Goal: Information Seeking & Learning: Understand process/instructions

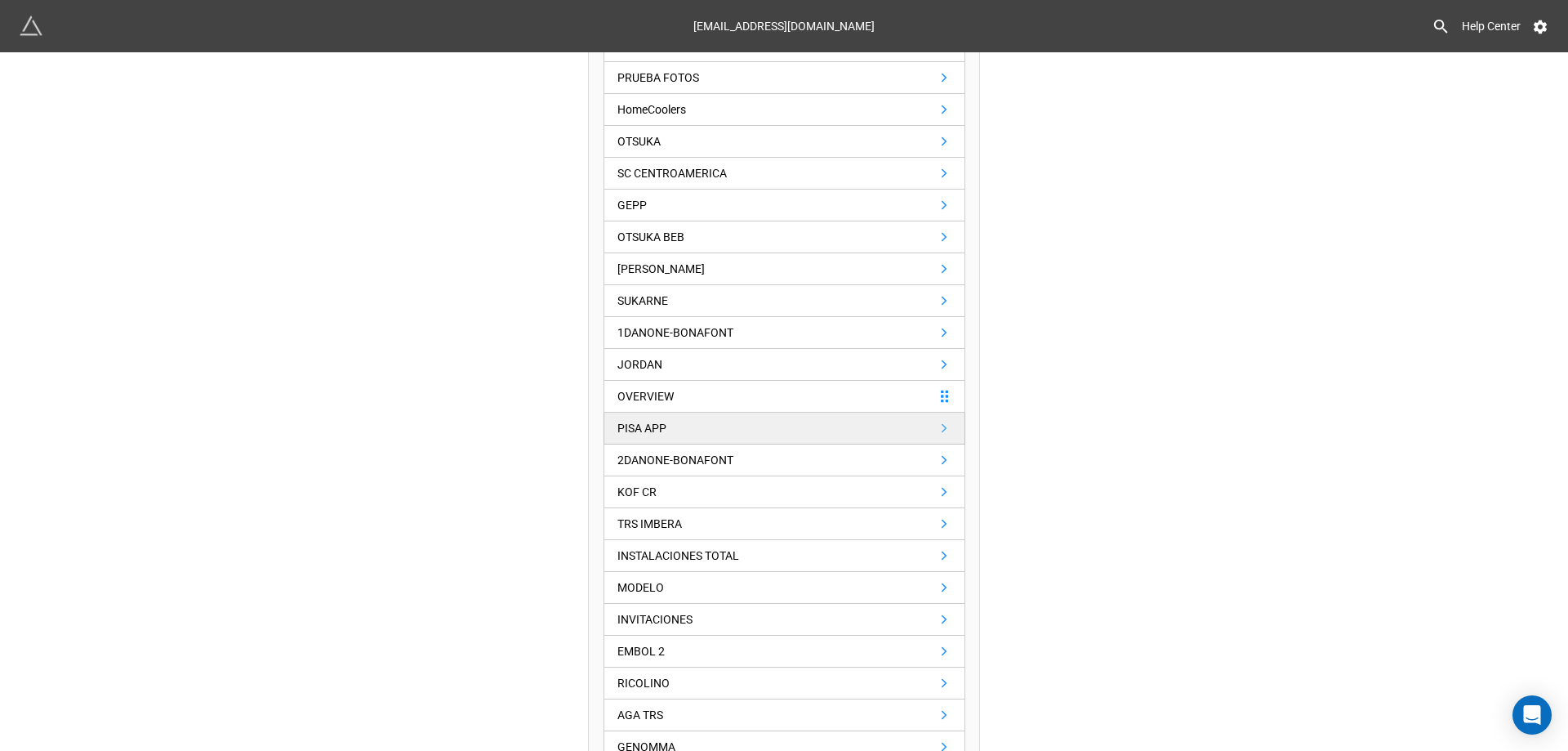
scroll to position [490, 0]
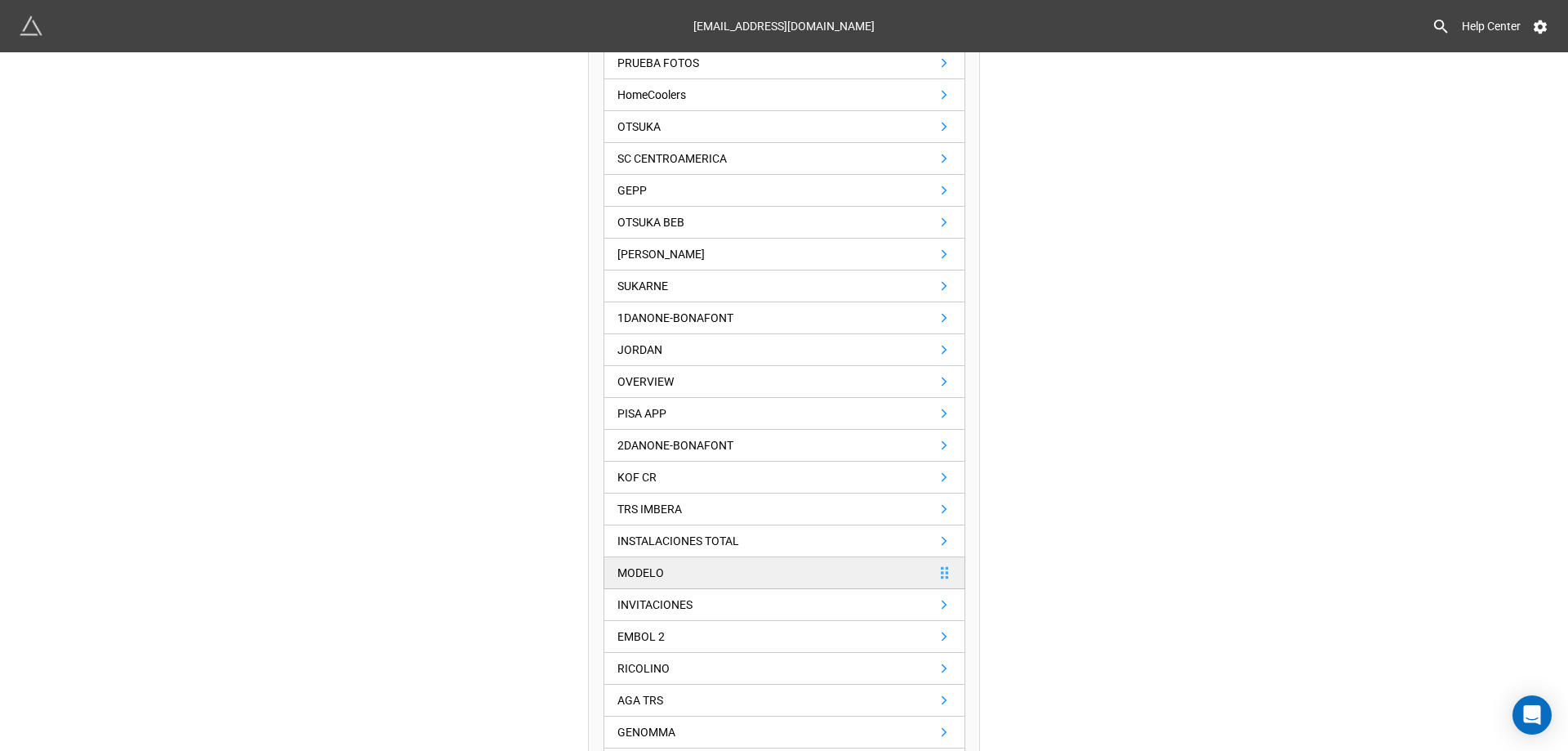
click at [687, 562] on link "MODELO" at bounding box center [784, 572] width 362 height 32
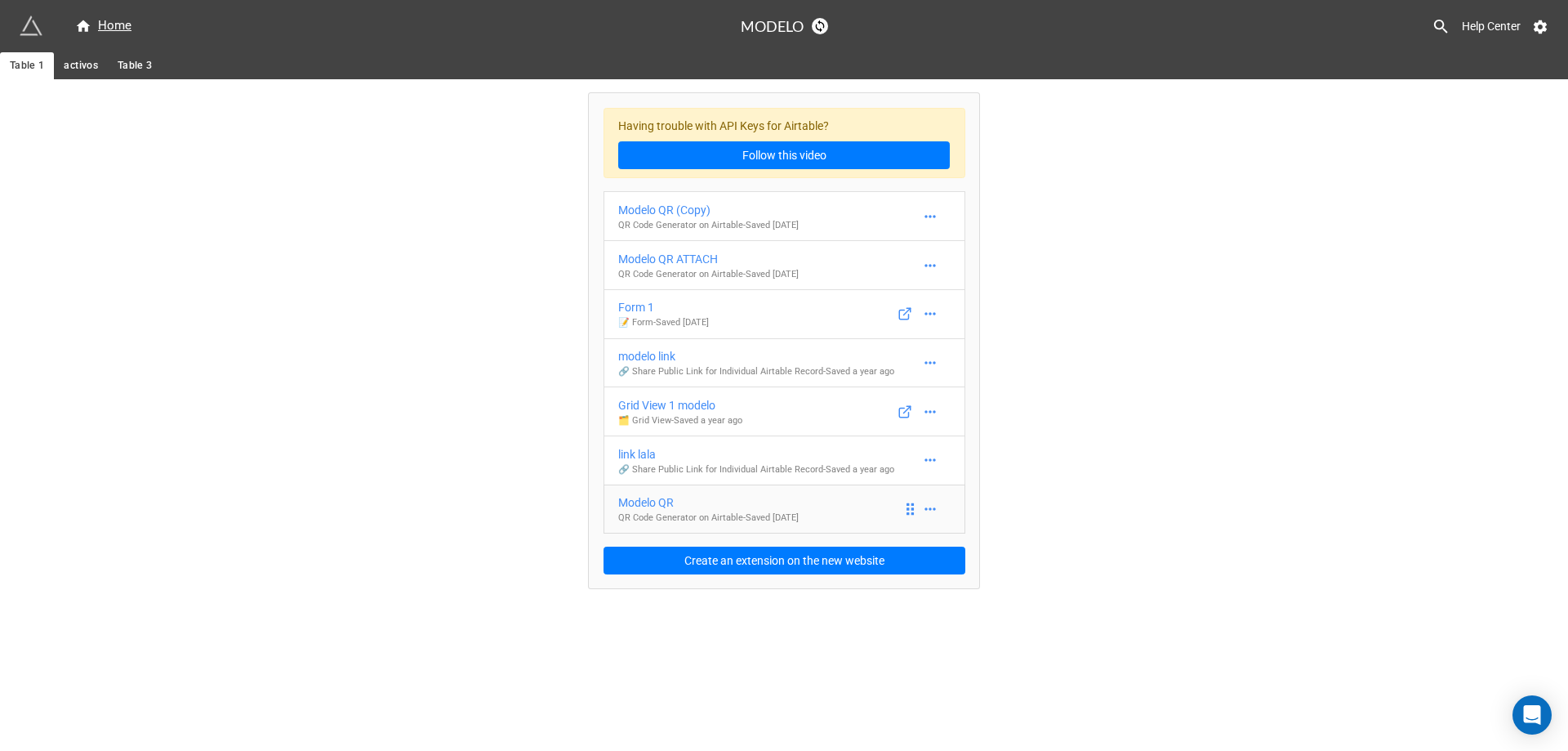
click at [798, 514] on p "QR Code Generator on Airtable - Saved 3 years ago" at bounding box center [708, 517] width 181 height 13
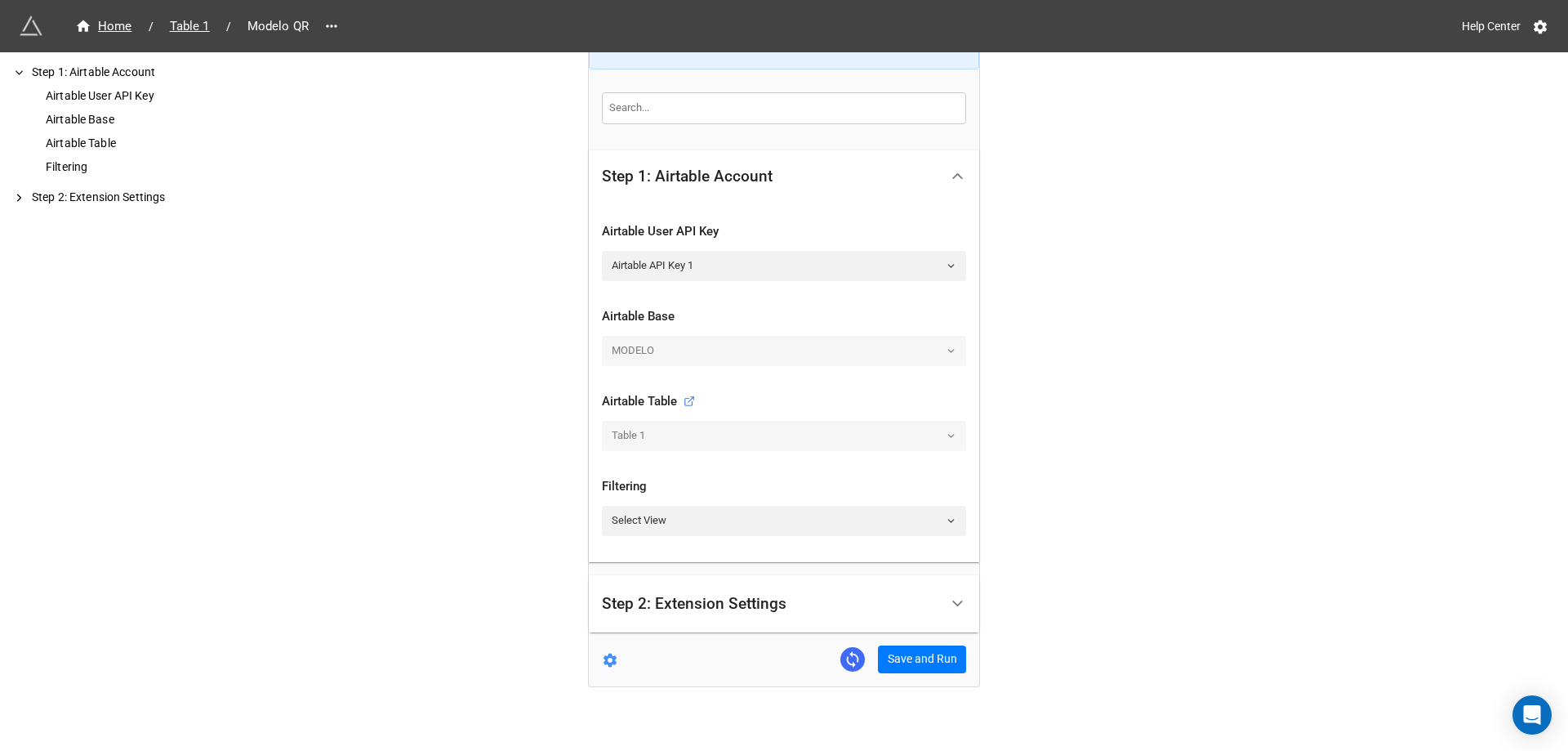
scroll to position [58, 0]
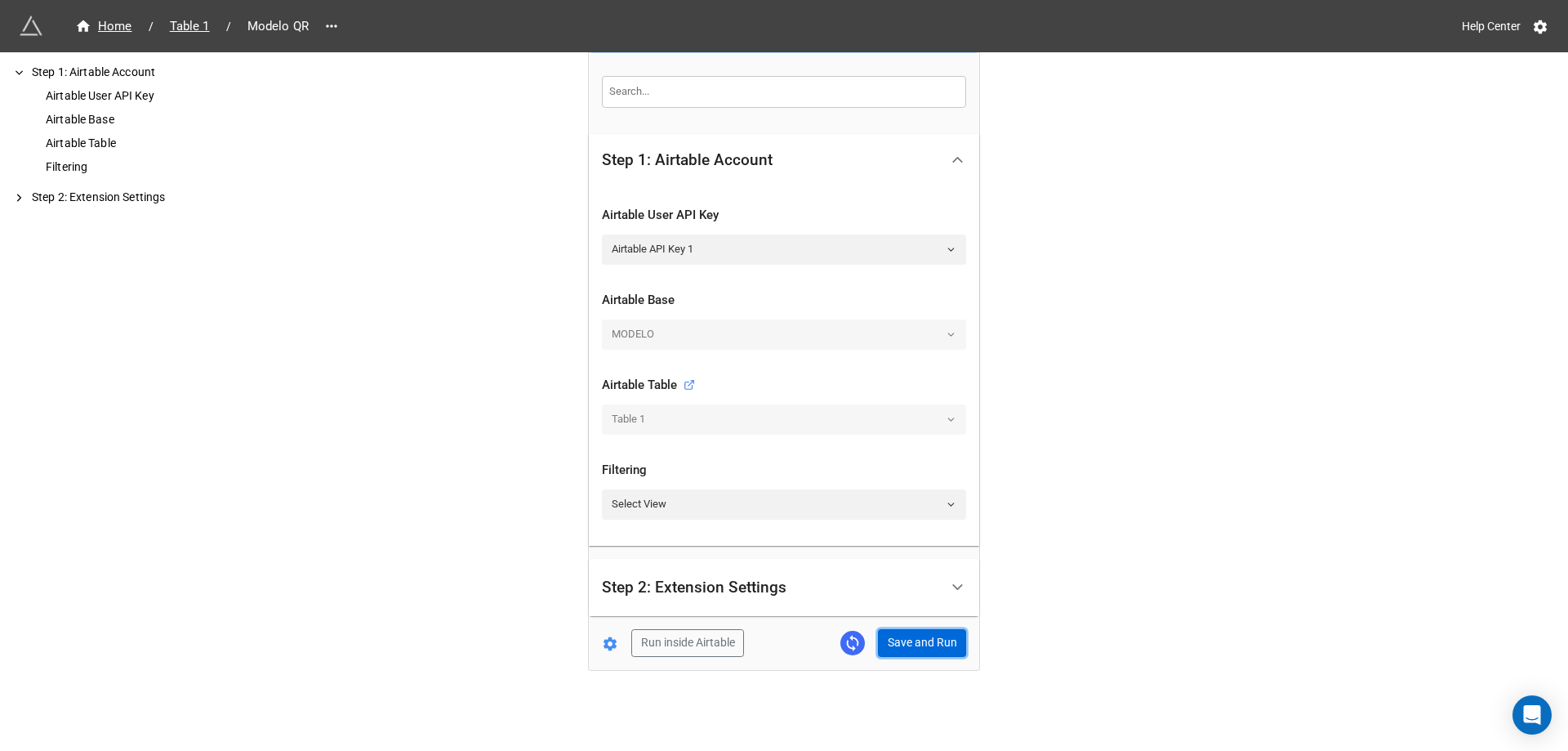
click at [925, 641] on button "Save and Run" at bounding box center [922, 642] width 88 height 28
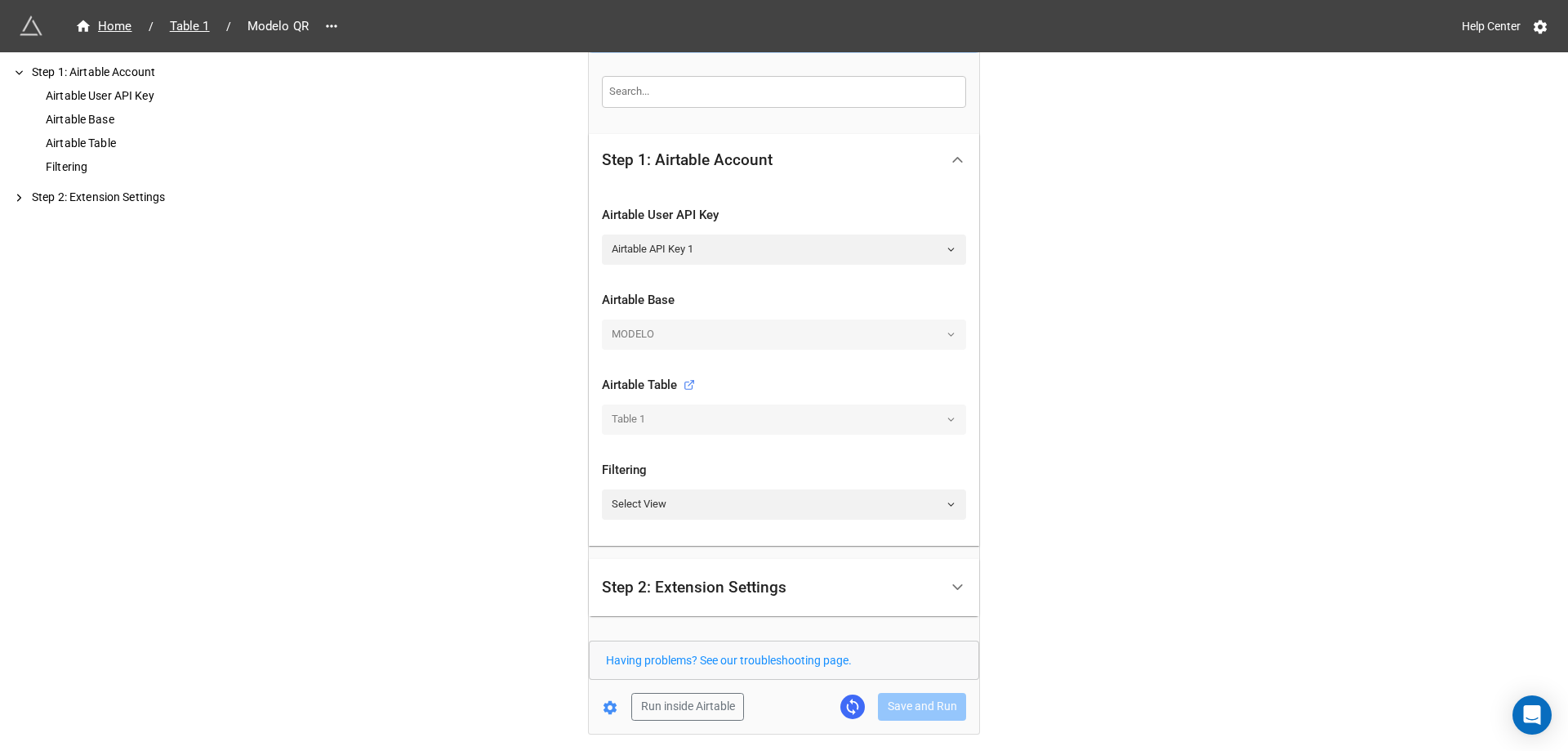
click at [1238, 576] on div "Home / Table 1 / Modelo QR Help Center How to Setup Step 1: Airtable Account Ai…" at bounding box center [784, 378] width 1568 height 872
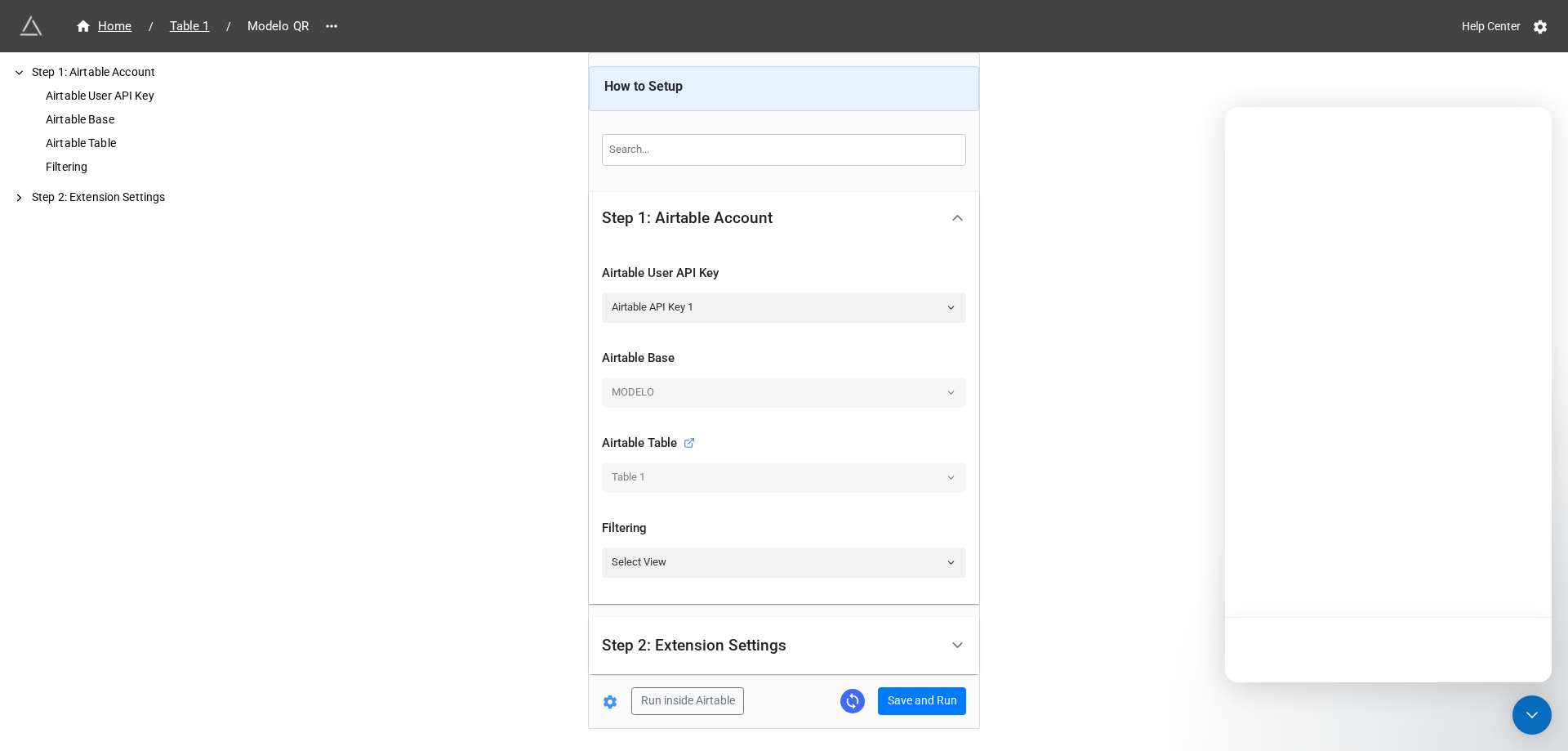
click at [1142, 406] on div "Home / Table 1 / Modelo QR Help Center How to Setup Step 1: Airtable Account Ai…" at bounding box center [784, 404] width 1568 height 808
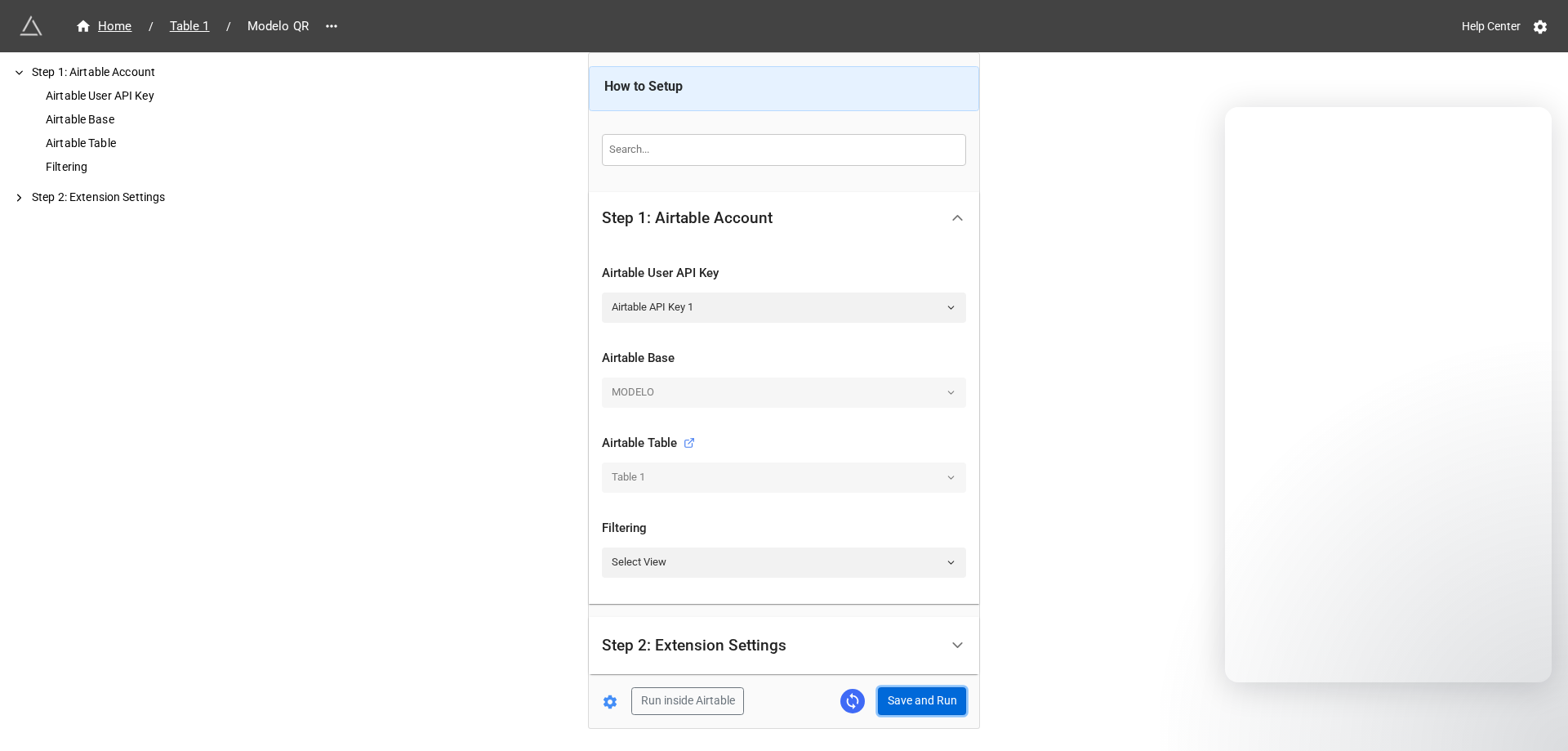
click at [916, 702] on button "Save and Run" at bounding box center [922, 701] width 88 height 28
click at [1125, 430] on div "Home / Table 1 / Modelo QR Help Center How to Setup Step 1: Airtable Account Ai…" at bounding box center [784, 436] width 1568 height 872
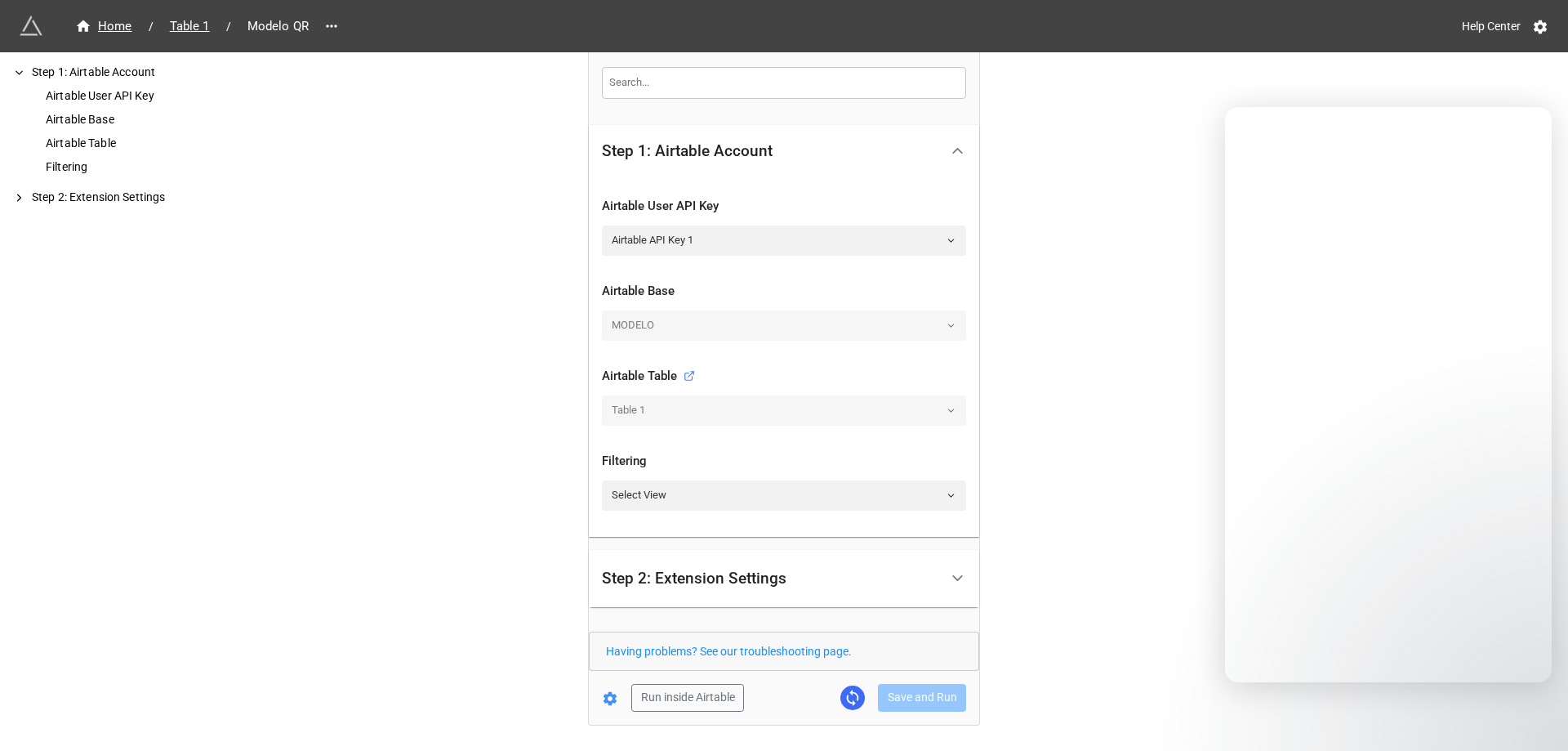
scroll to position [121, 0]
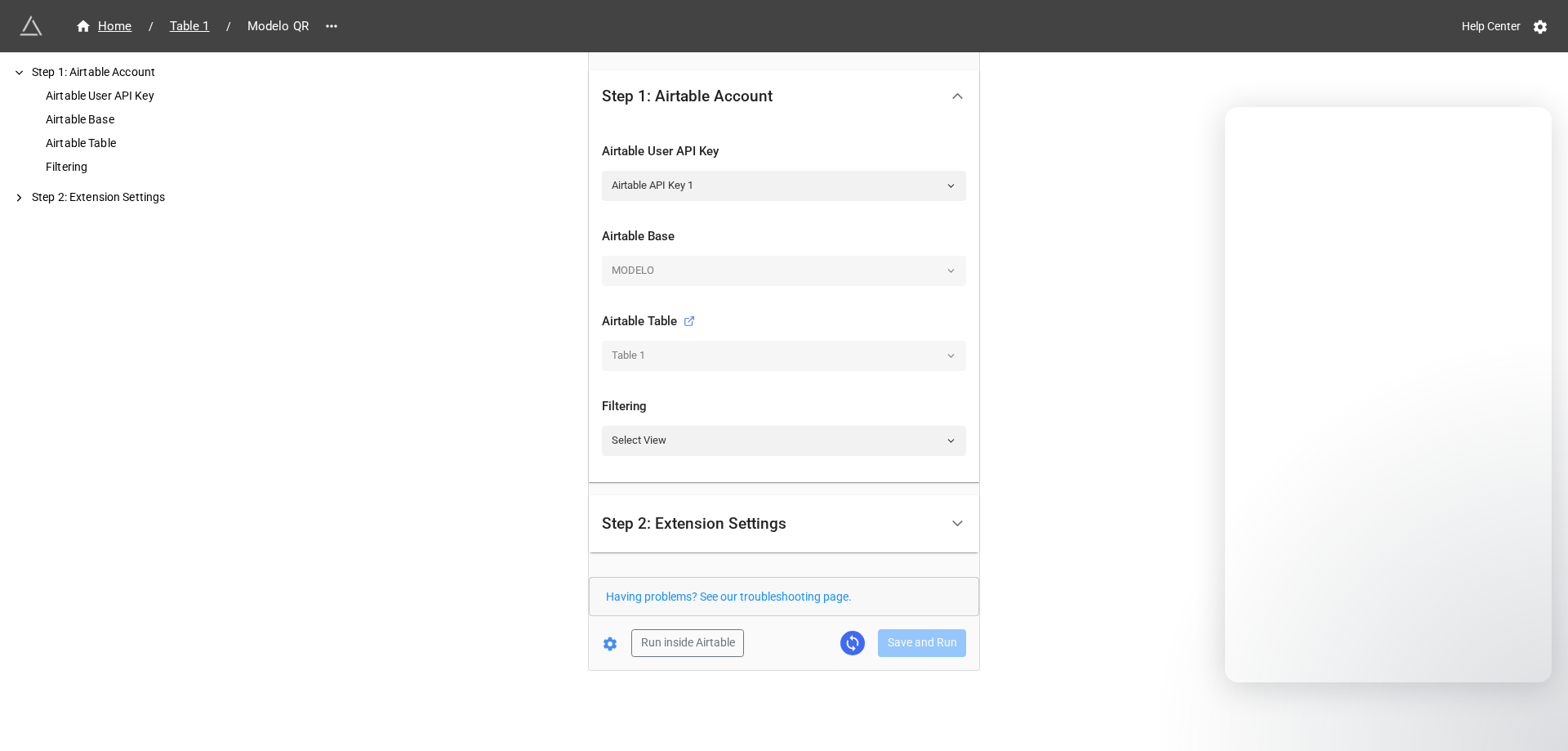
click at [609, 644] on icon at bounding box center [610, 644] width 13 height 14
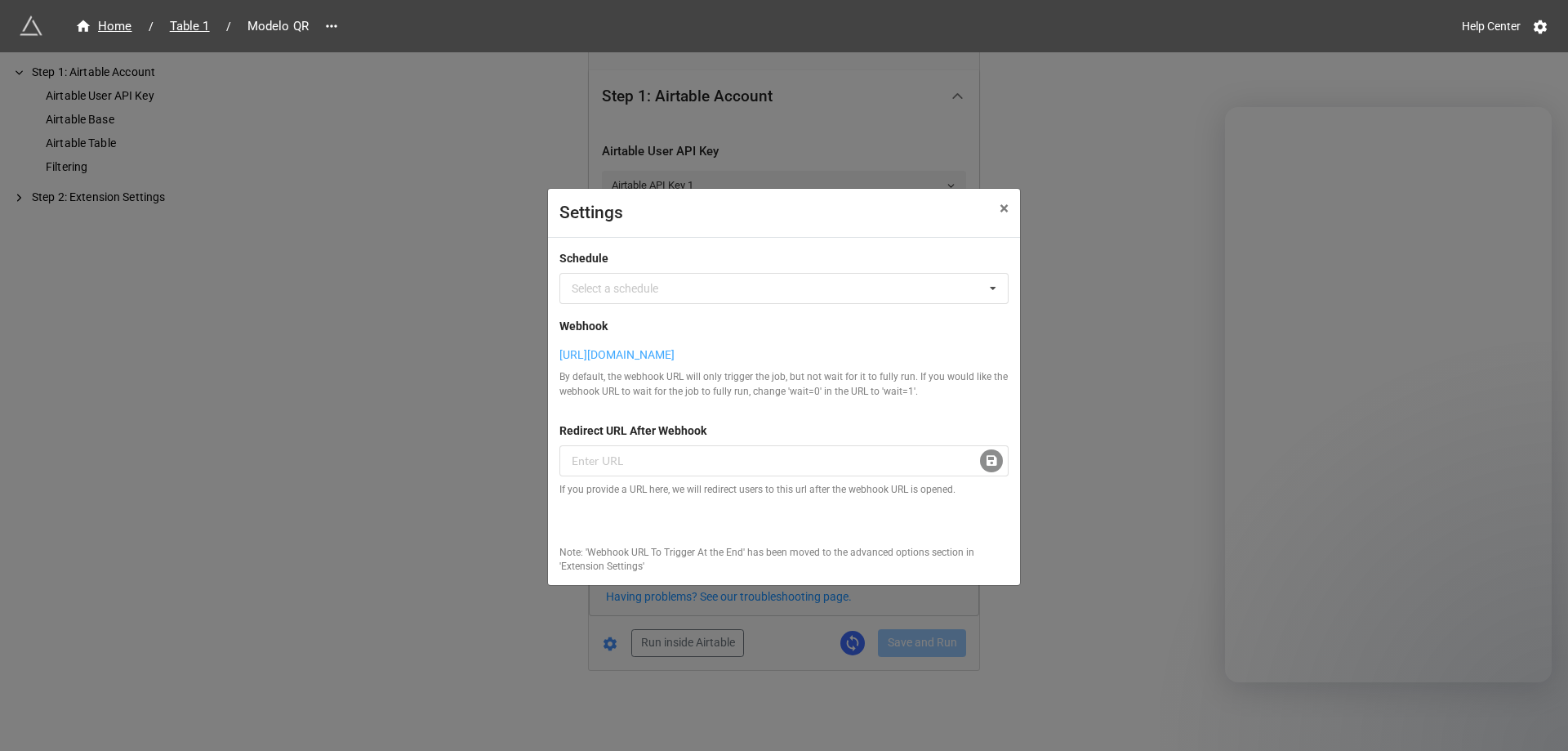
click at [777, 345] on link "https://api.miniextensions.com/v1/webhook/krgv7TUfte7hnVNE2eYD/R9mGY1unhj?wait=0" at bounding box center [784, 354] width 449 height 18
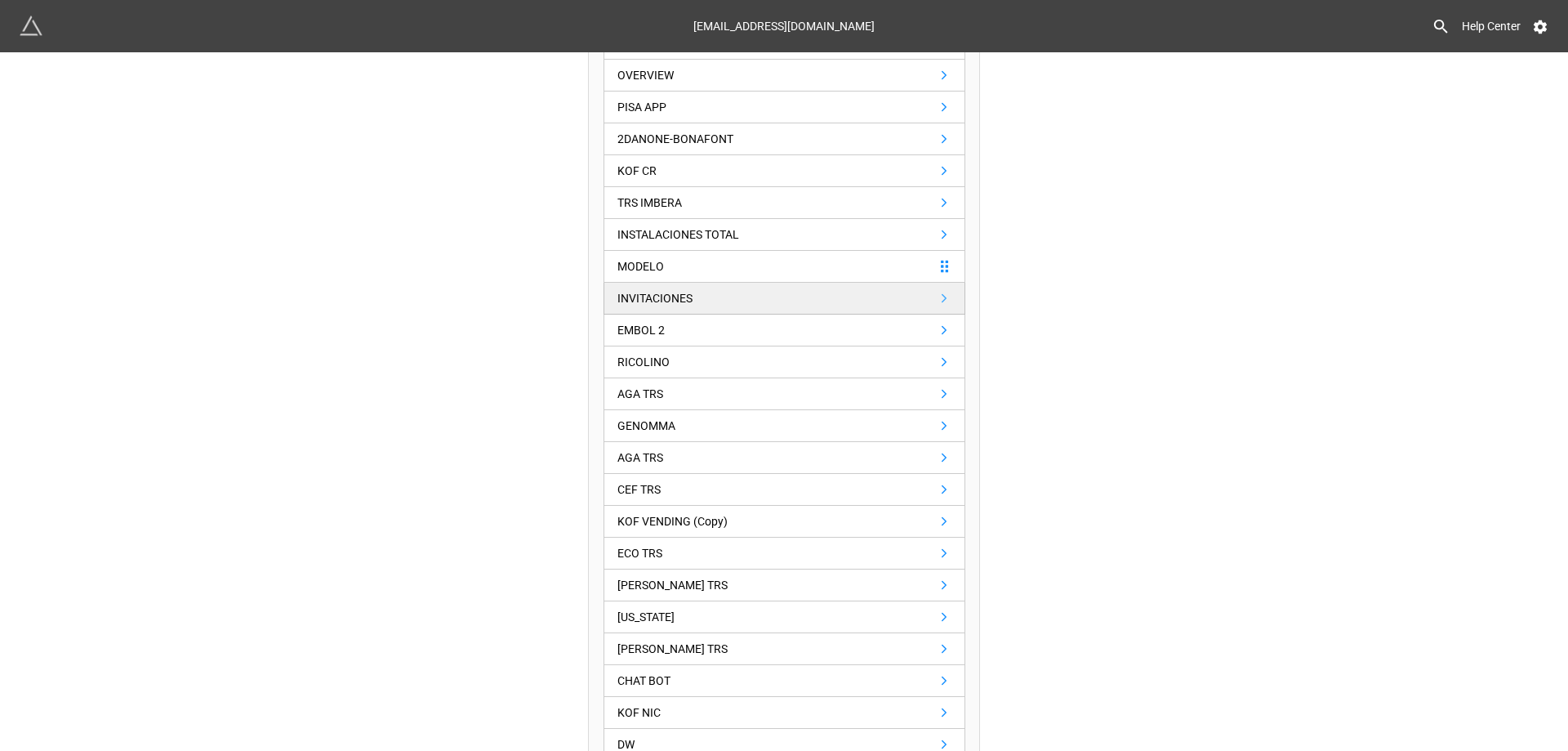
scroll to position [794, 0]
click at [724, 275] on link "MODELO" at bounding box center [784, 268] width 362 height 32
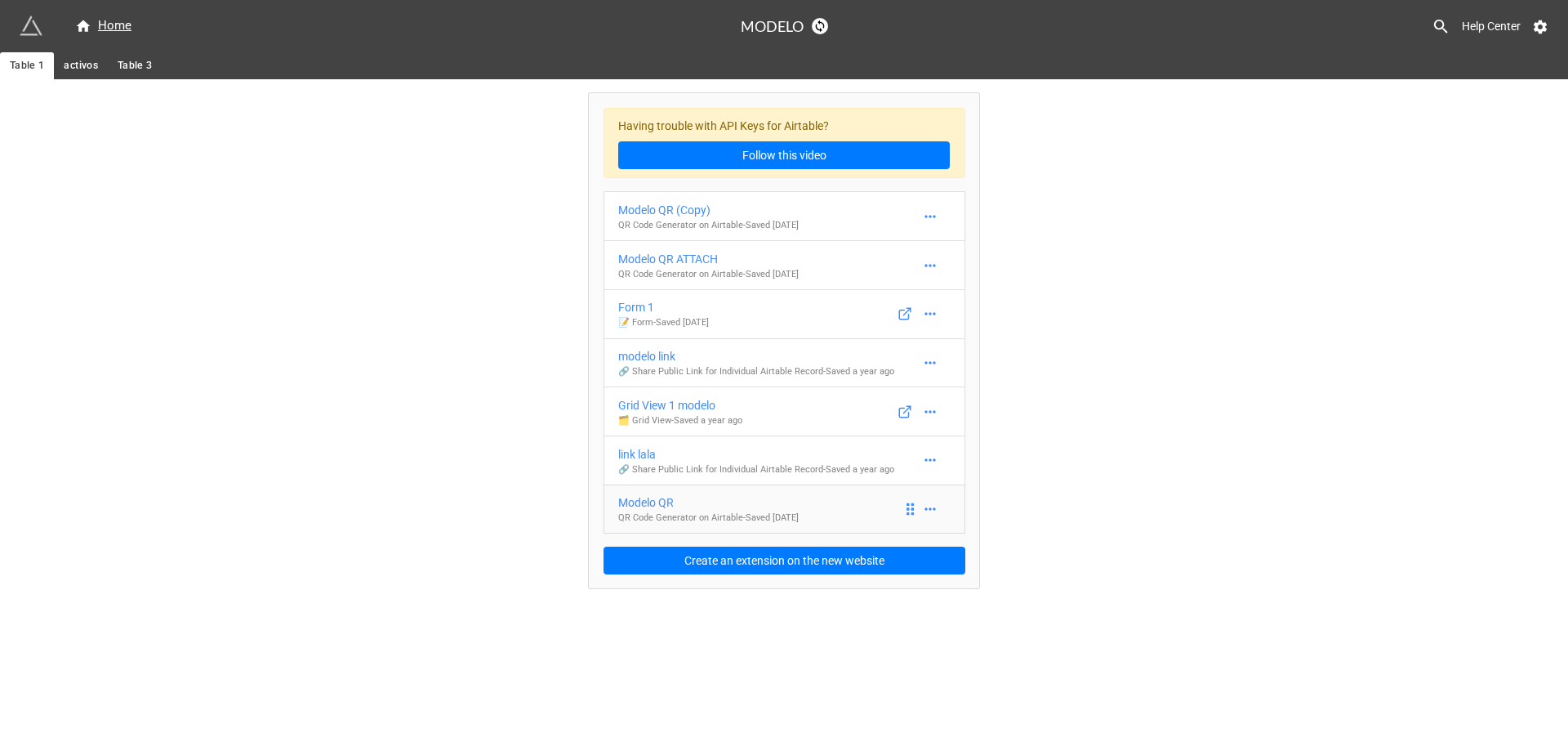
click at [850, 500] on link "Modelo QR QR Code Generator on Airtable - Saved 3 years ago" at bounding box center [784, 509] width 362 height 49
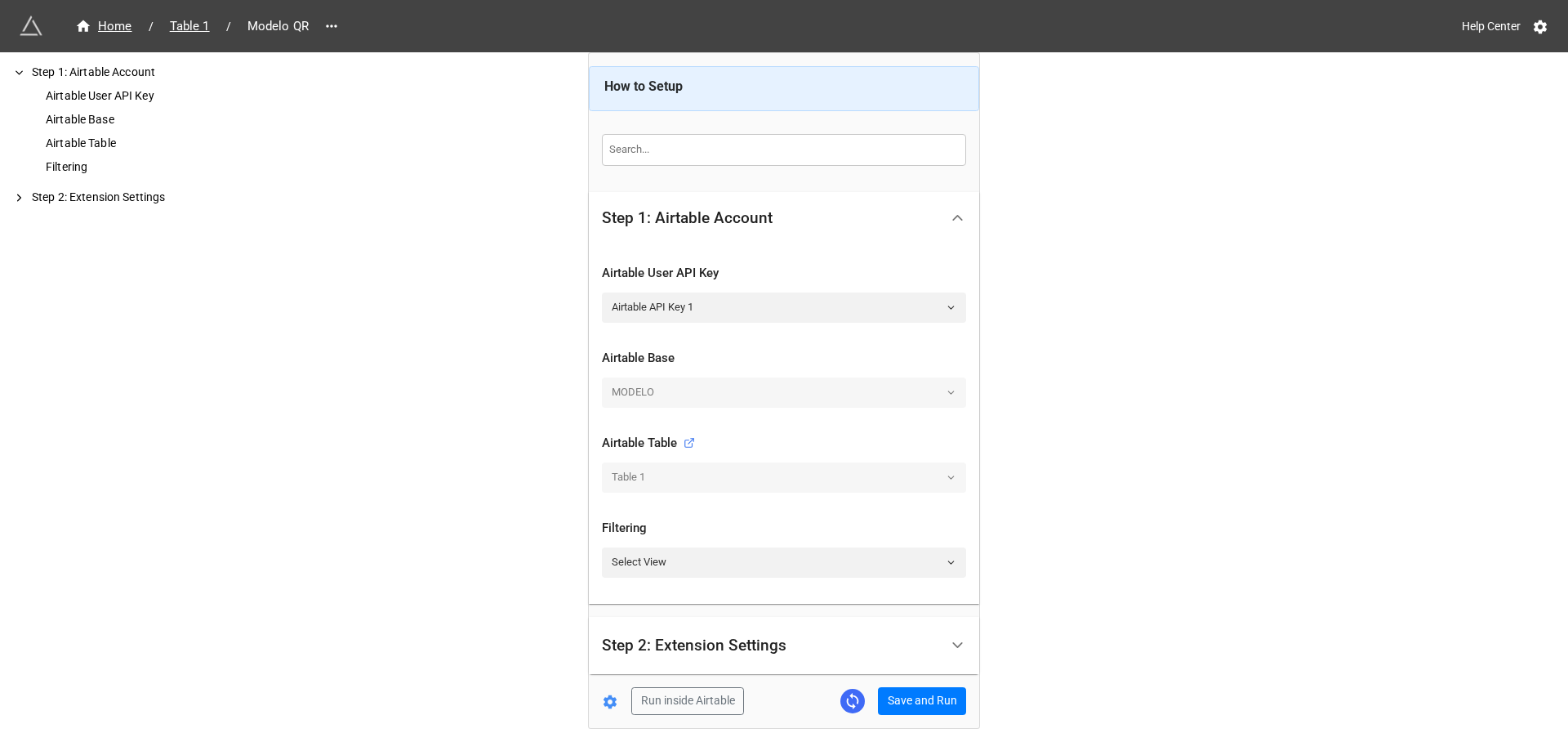
click at [604, 701] on icon at bounding box center [610, 702] width 13 height 14
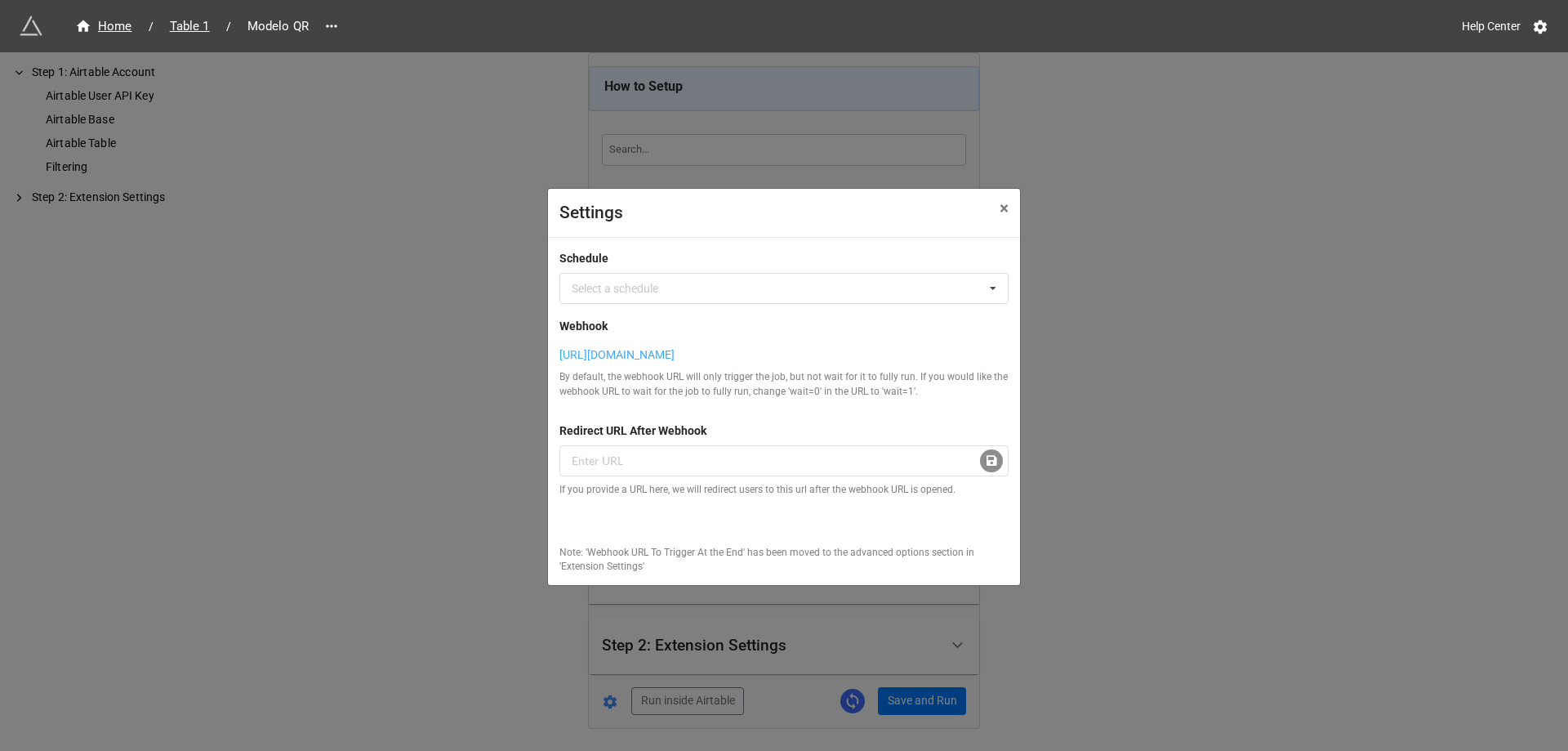
click at [743, 353] on link "https://api.miniextensions.com/v1/webhook/krgv7TUfte7hnVNE2eYD/R9mGY1unhj?wait=0" at bounding box center [784, 354] width 449 height 18
click at [1011, 198] on button "× Close" at bounding box center [1004, 208] width 32 height 40
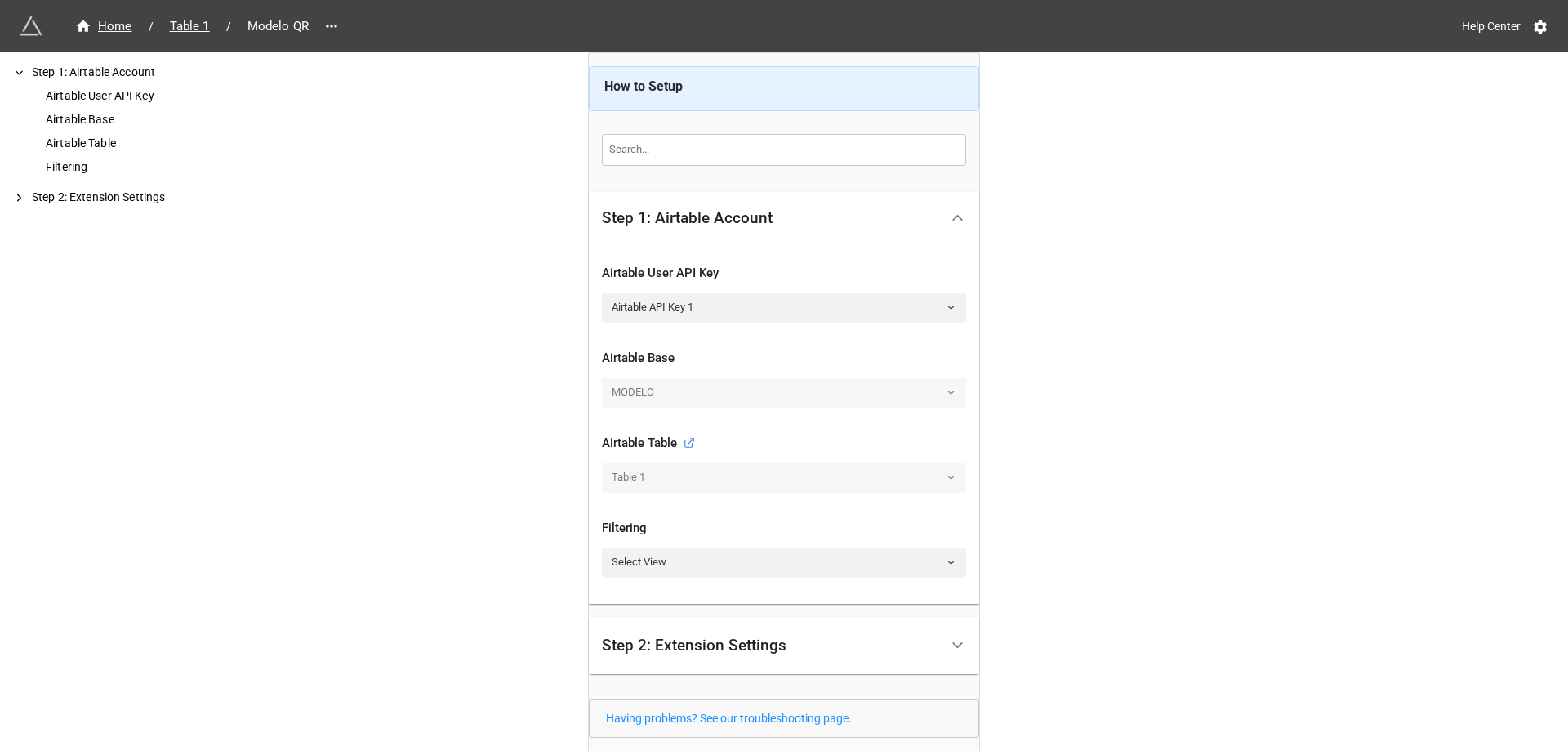
click at [1236, 455] on div "Home / Table 1 / Modelo QR Help Center How to Setup Step 1: Airtable Account Ai…" at bounding box center [784, 436] width 1568 height 872
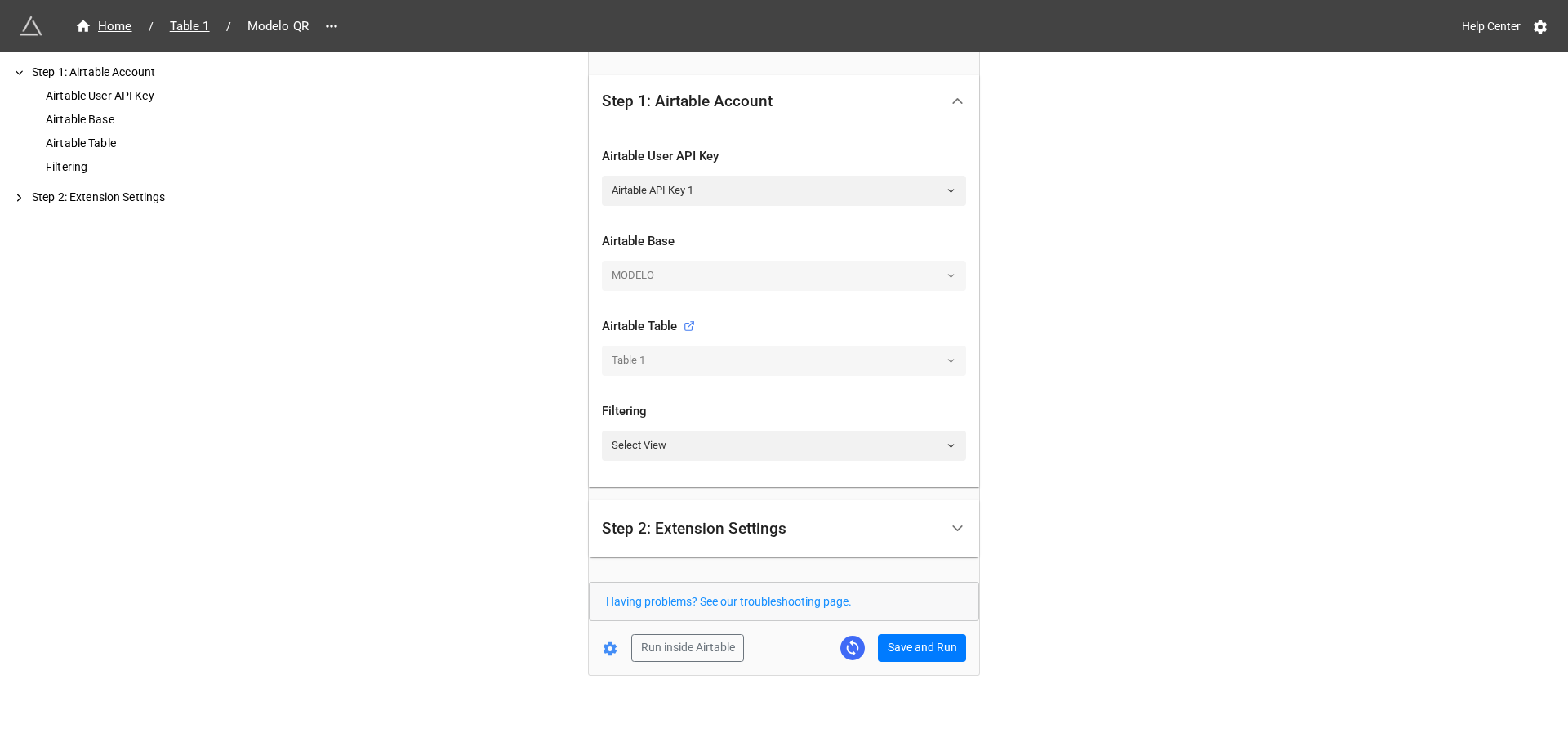
scroll to position [121, 0]
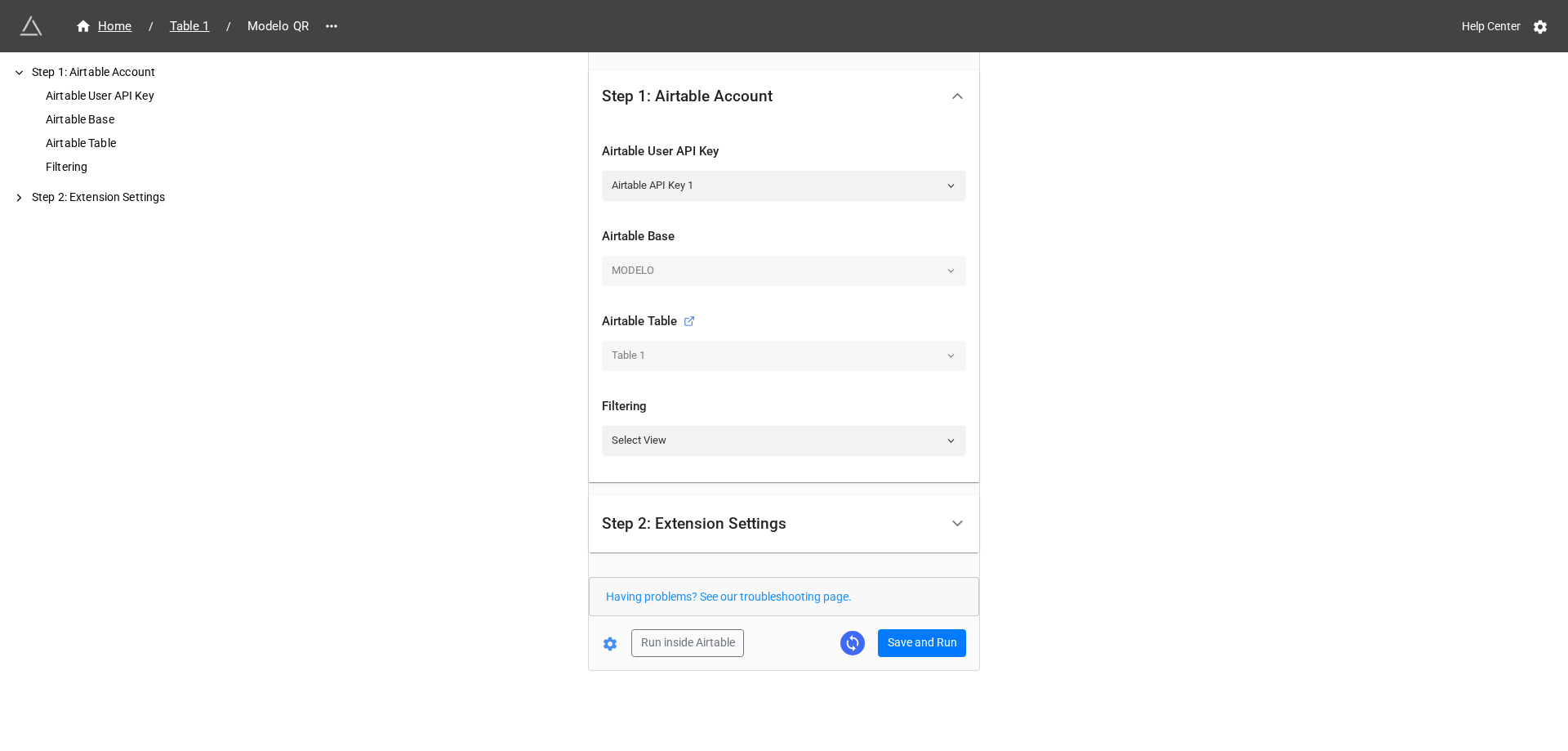
click at [822, 519] on div "Step 2: Extension Settings" at bounding box center [771, 523] width 337 height 38
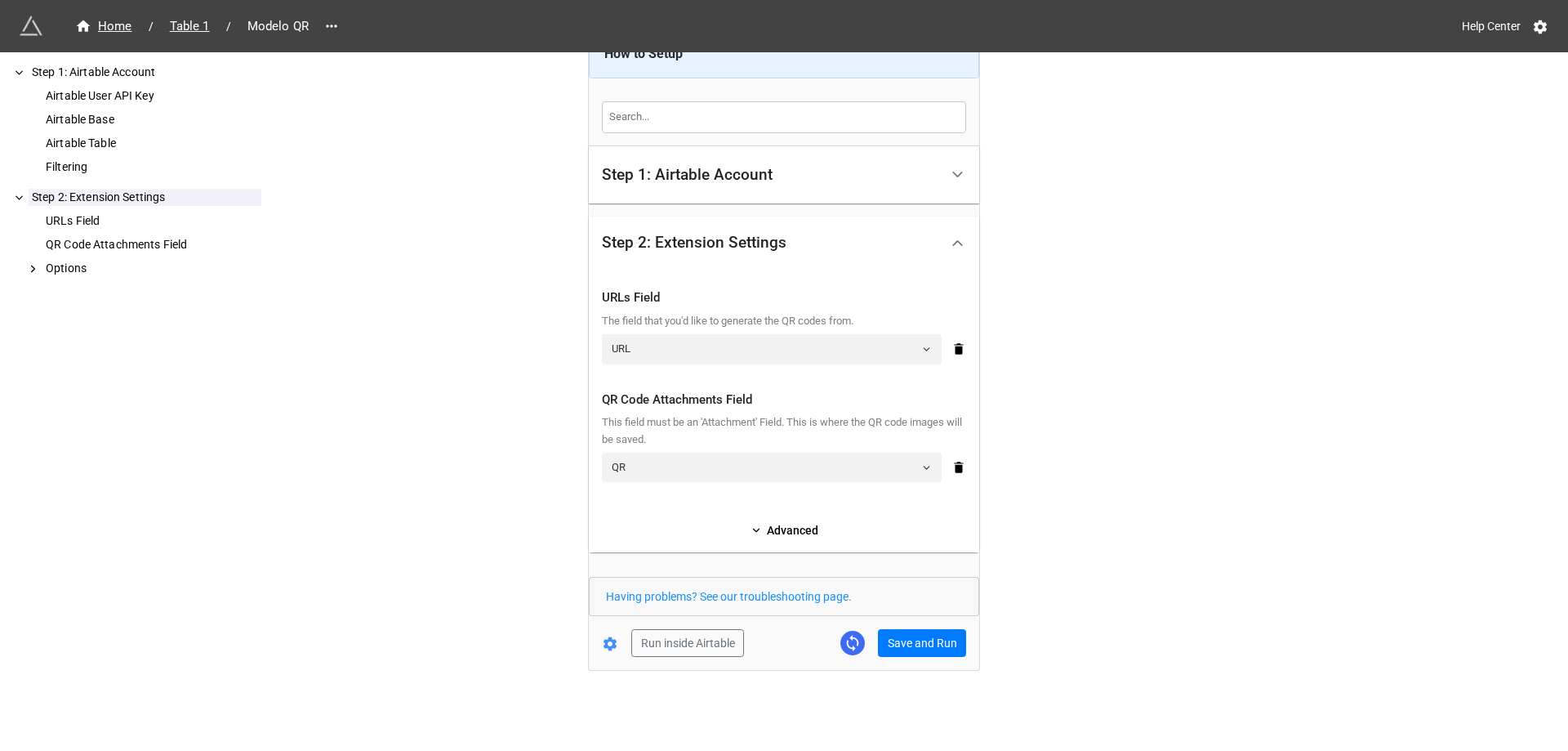
scroll to position [0, 0]
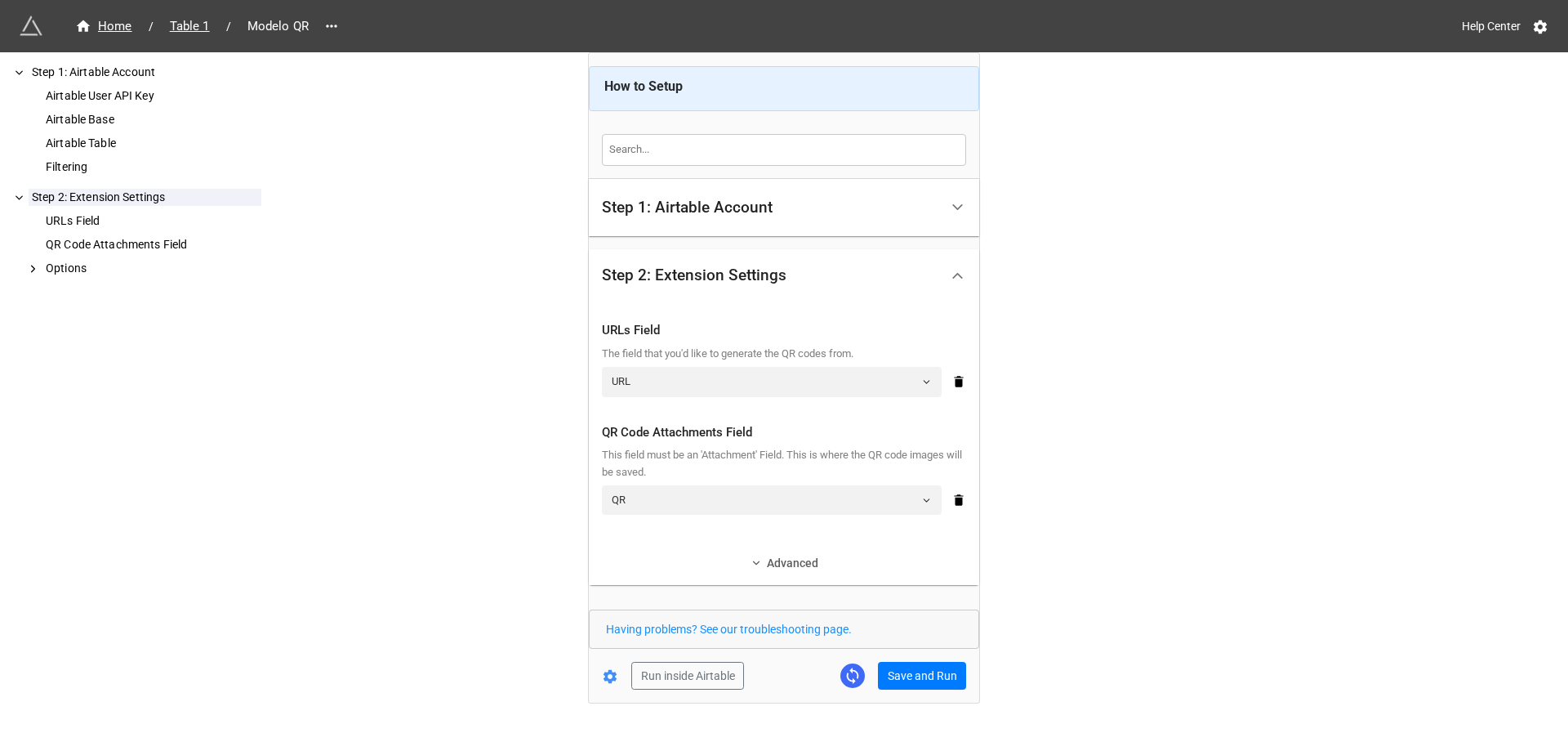
click at [771, 566] on link "Advanced" at bounding box center [784, 563] width 364 height 18
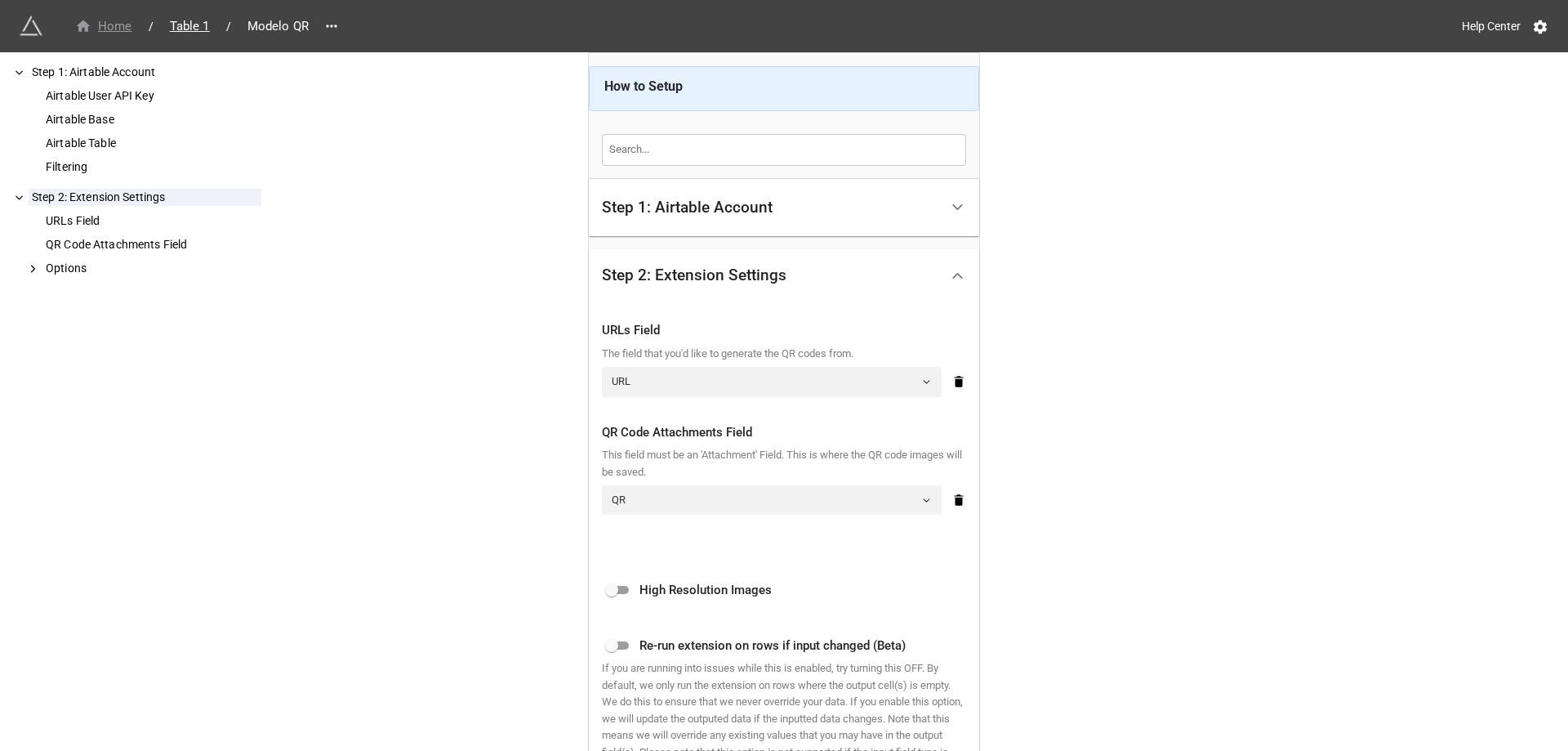
click at [116, 27] on div "Home" at bounding box center [104, 26] width 57 height 19
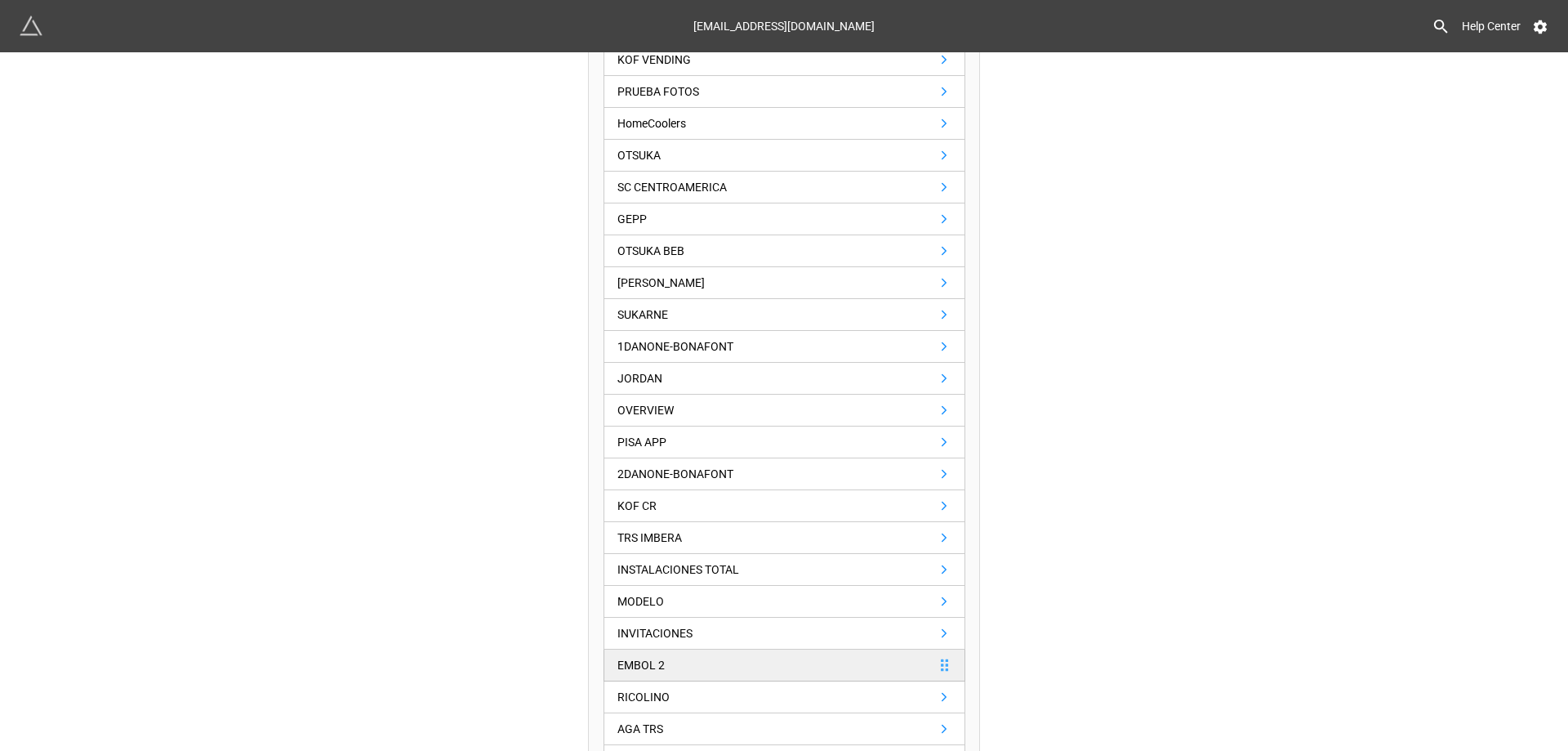
scroll to position [490, 0]
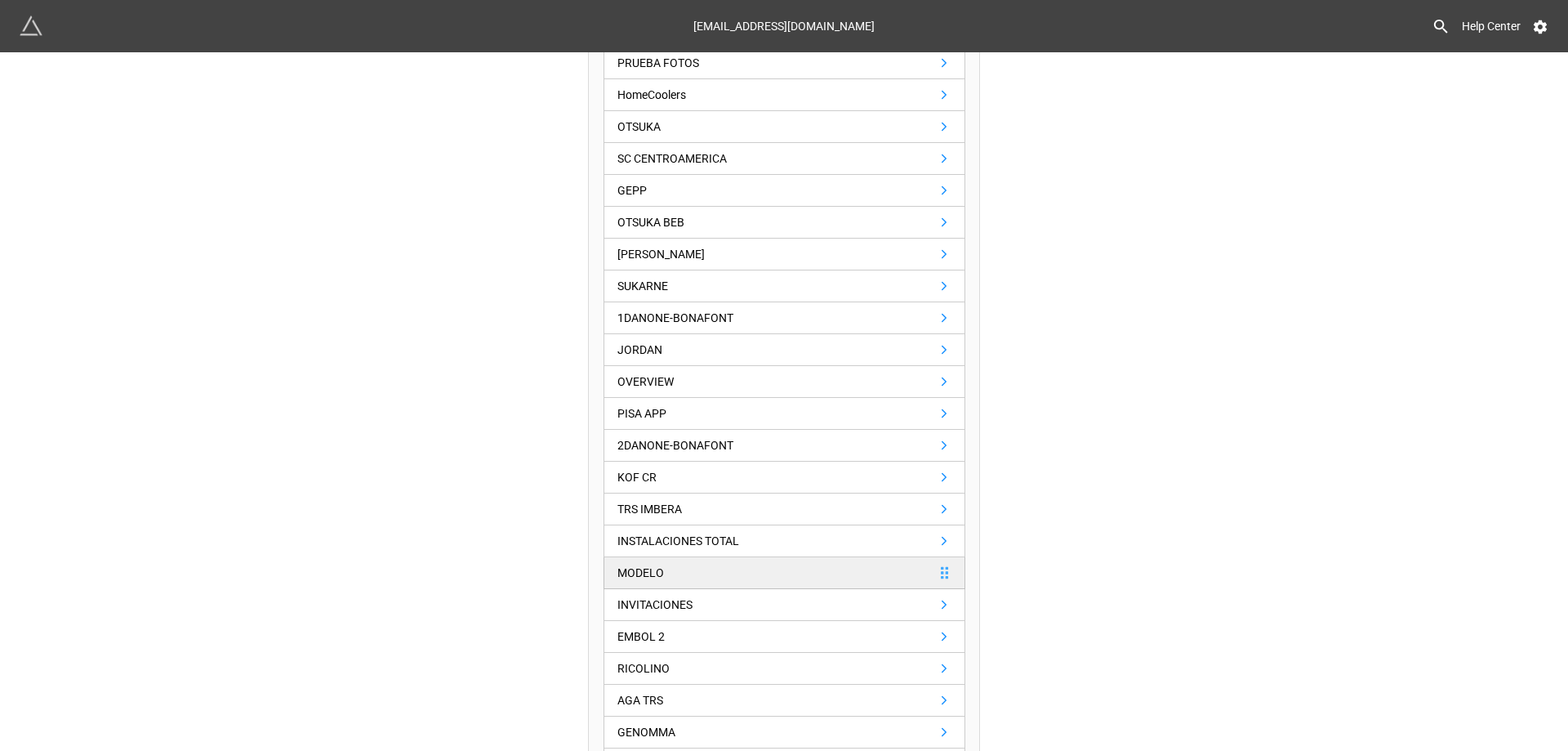
click at [708, 581] on link "MODELO" at bounding box center [784, 572] width 362 height 32
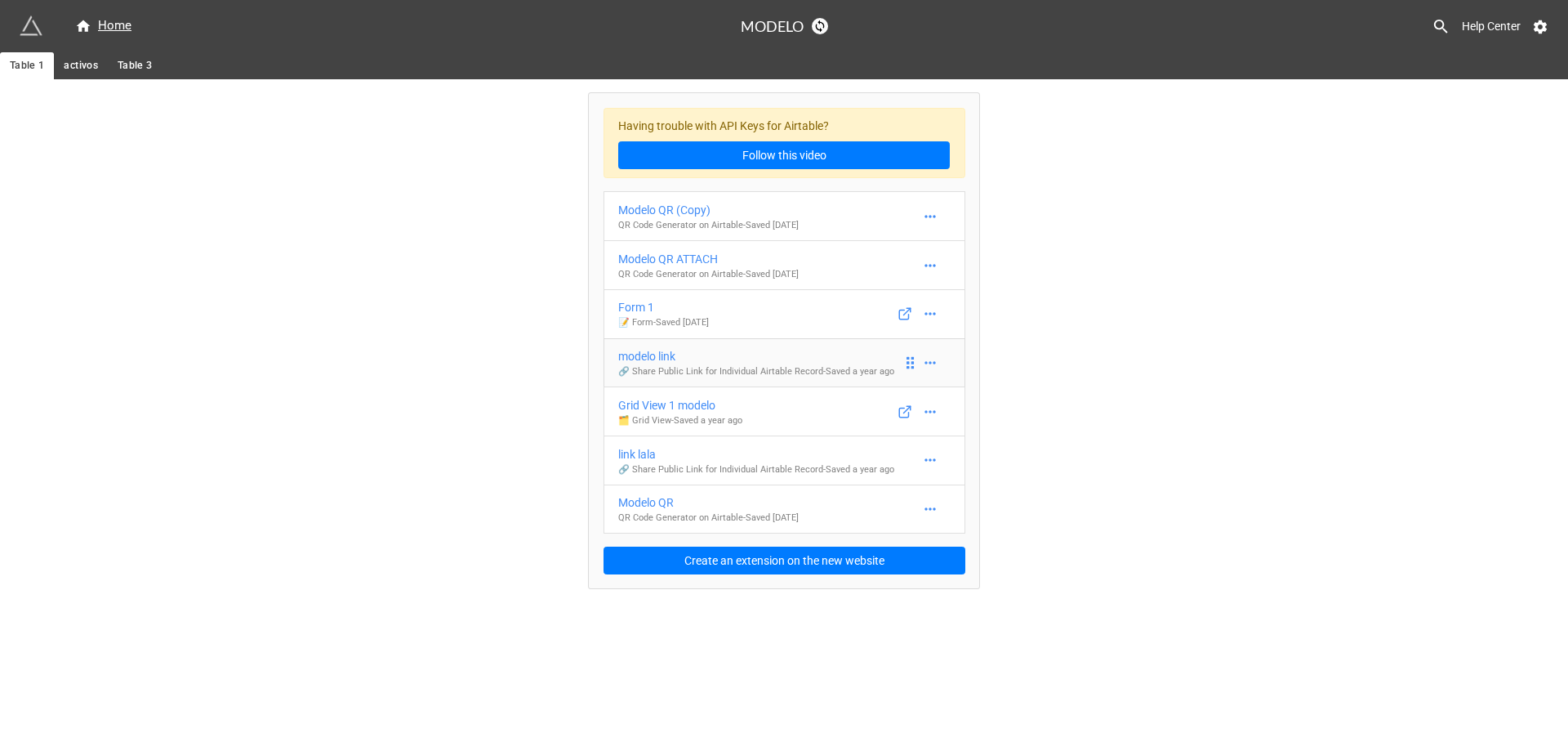
click at [829, 352] on div "modelo link" at bounding box center [756, 356] width 276 height 18
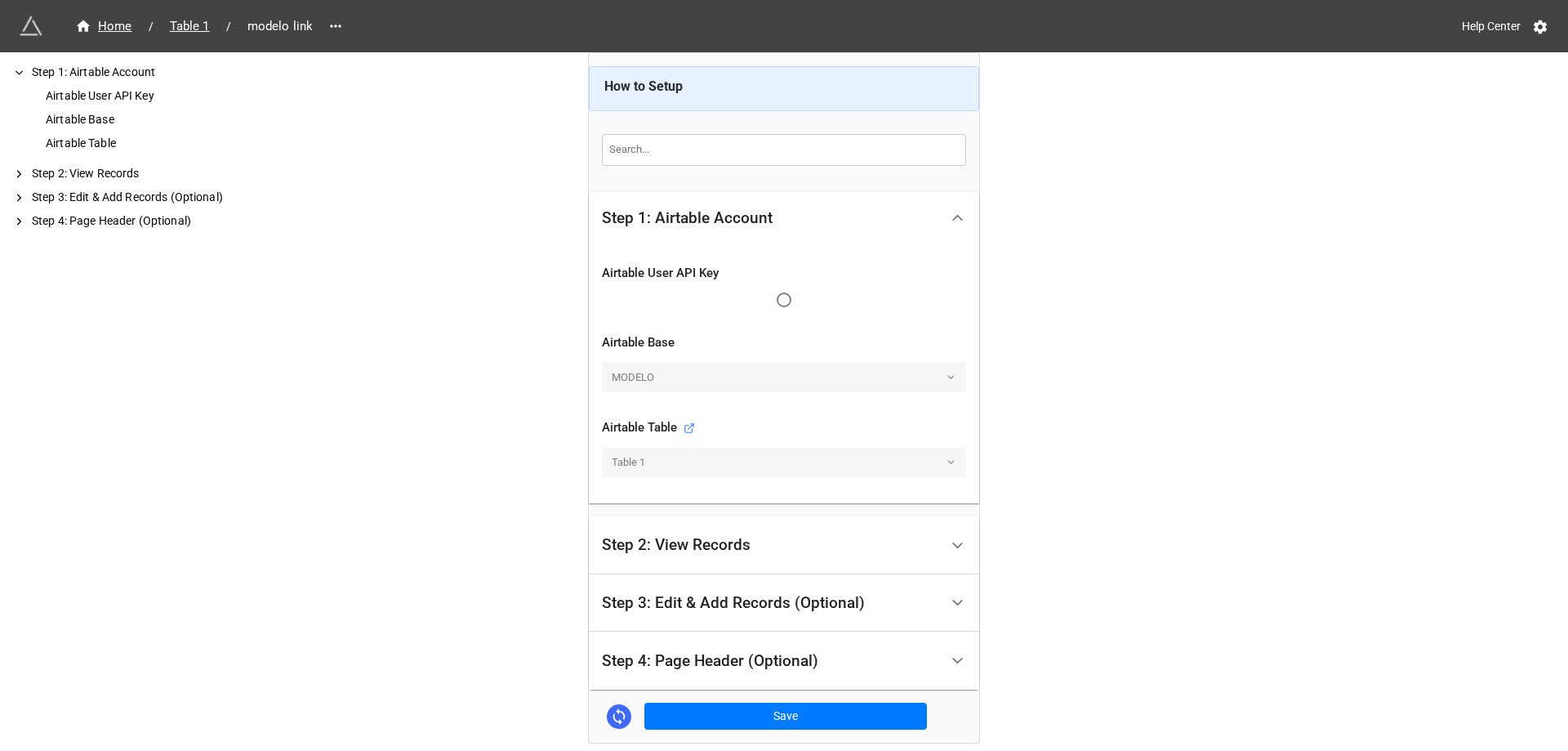
click at [1257, 384] on div "Home / Table 1 / modelo link Help Center How to Setup Step 1: Airtable Account …" at bounding box center [784, 412] width 1568 height 823
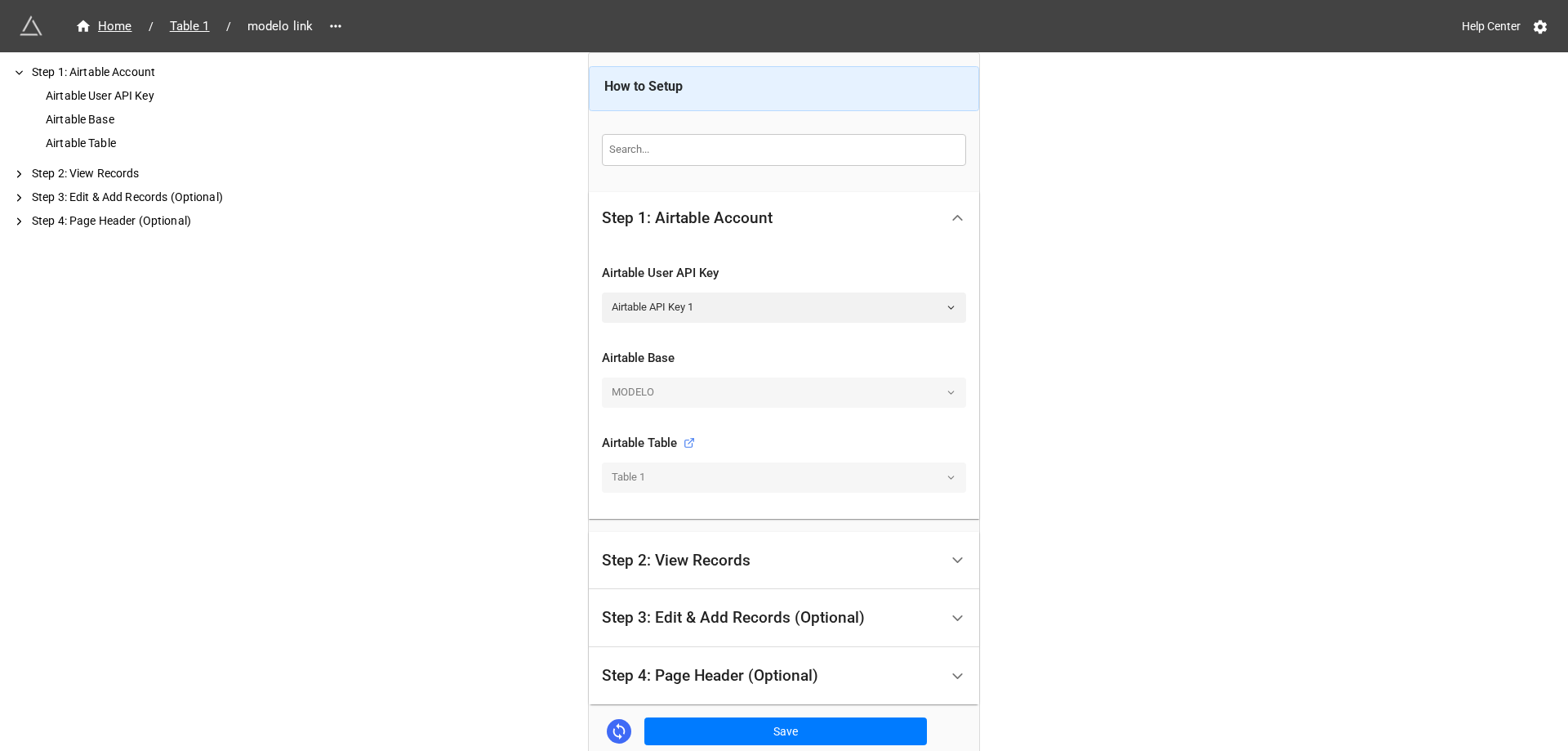
click at [769, 563] on div "Step 2: View Records" at bounding box center [771, 561] width 337 height 38
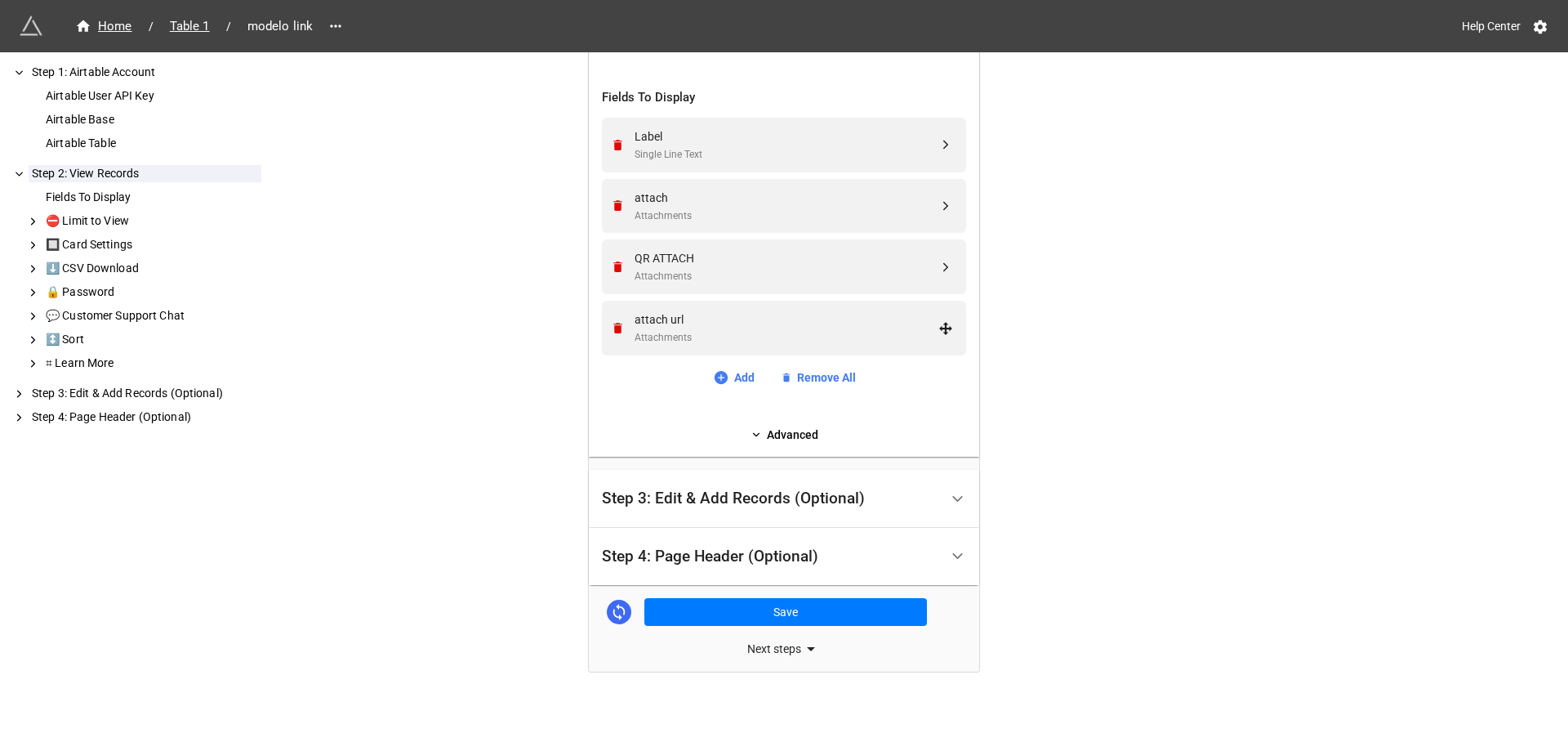
scroll to position [235, 0]
click at [854, 507] on div "Step 3: Edit & Add Records (Optional)" at bounding box center [771, 496] width 337 height 38
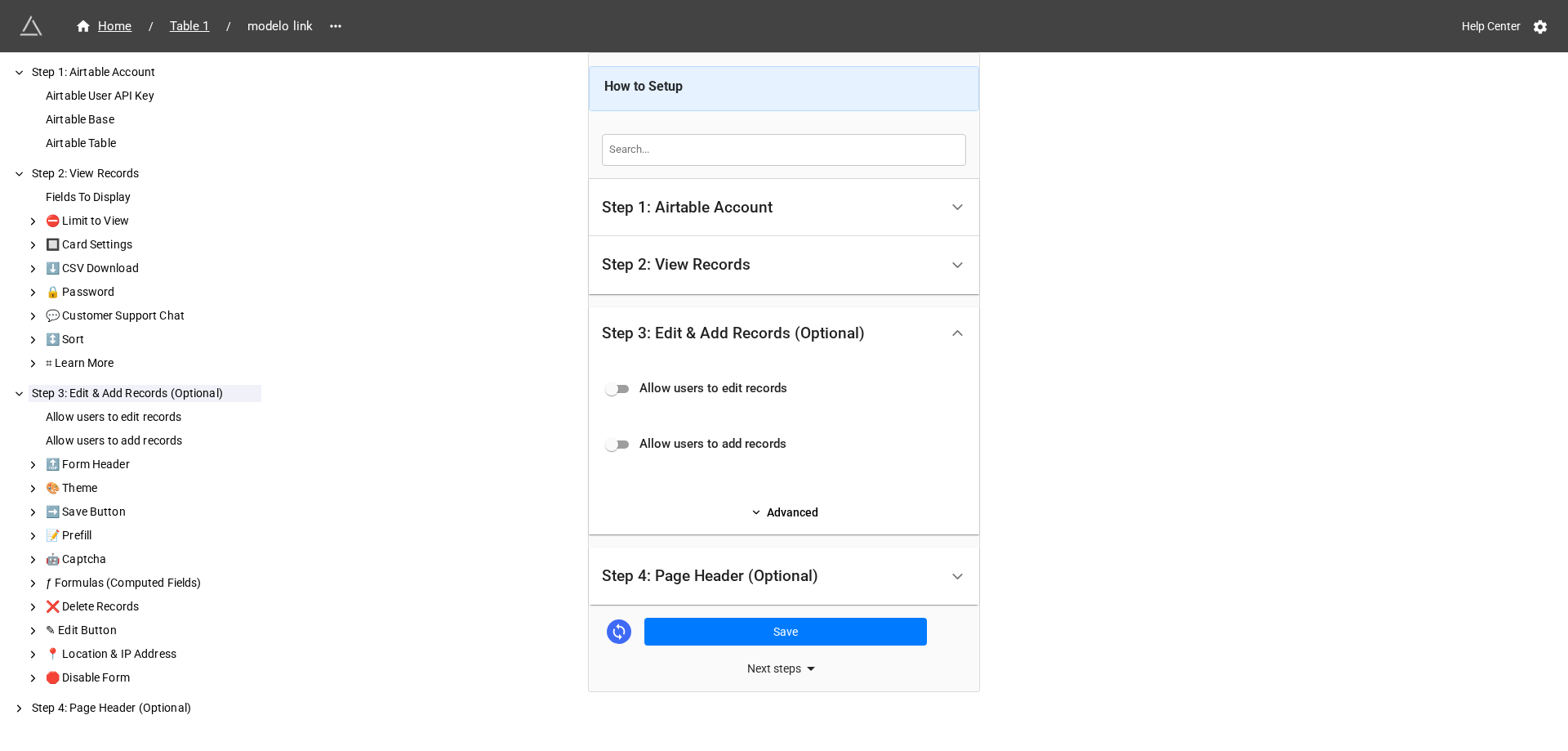
click at [918, 579] on div "Step 4: Page Header (Optional)" at bounding box center [771, 575] width 337 height 38
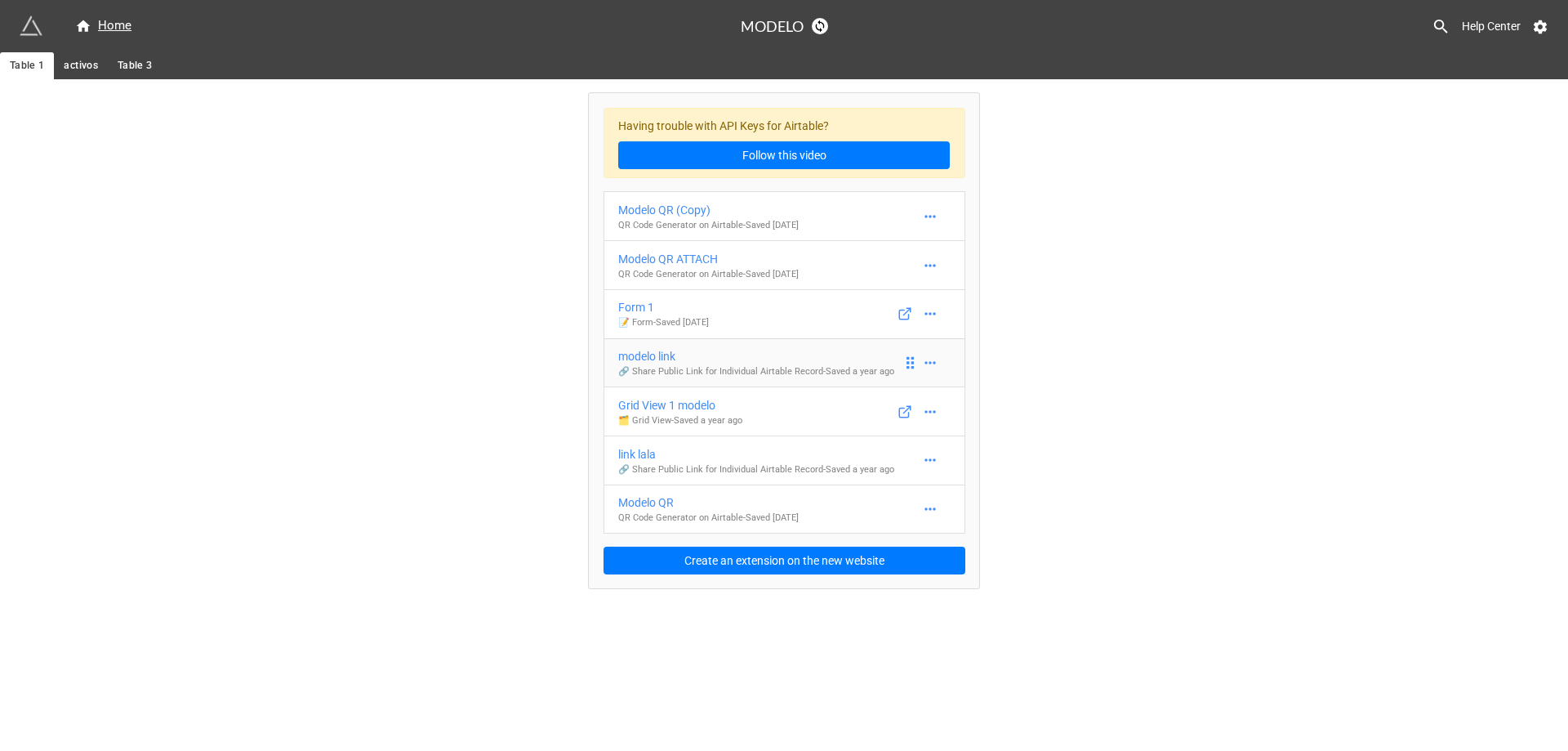
click at [775, 358] on div "modelo link" at bounding box center [756, 356] width 276 height 18
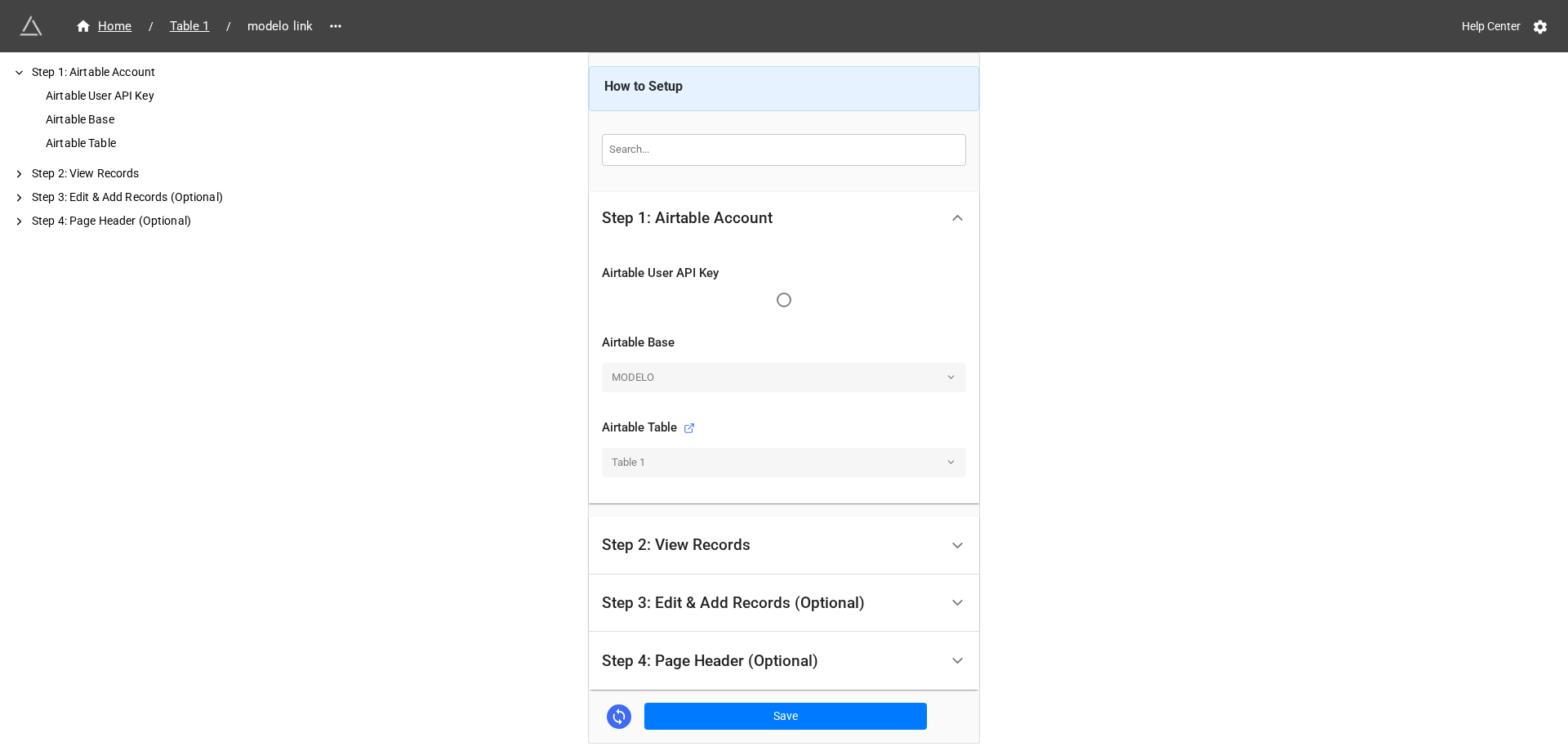
click at [797, 538] on div "Step 2: View Records" at bounding box center [771, 545] width 337 height 38
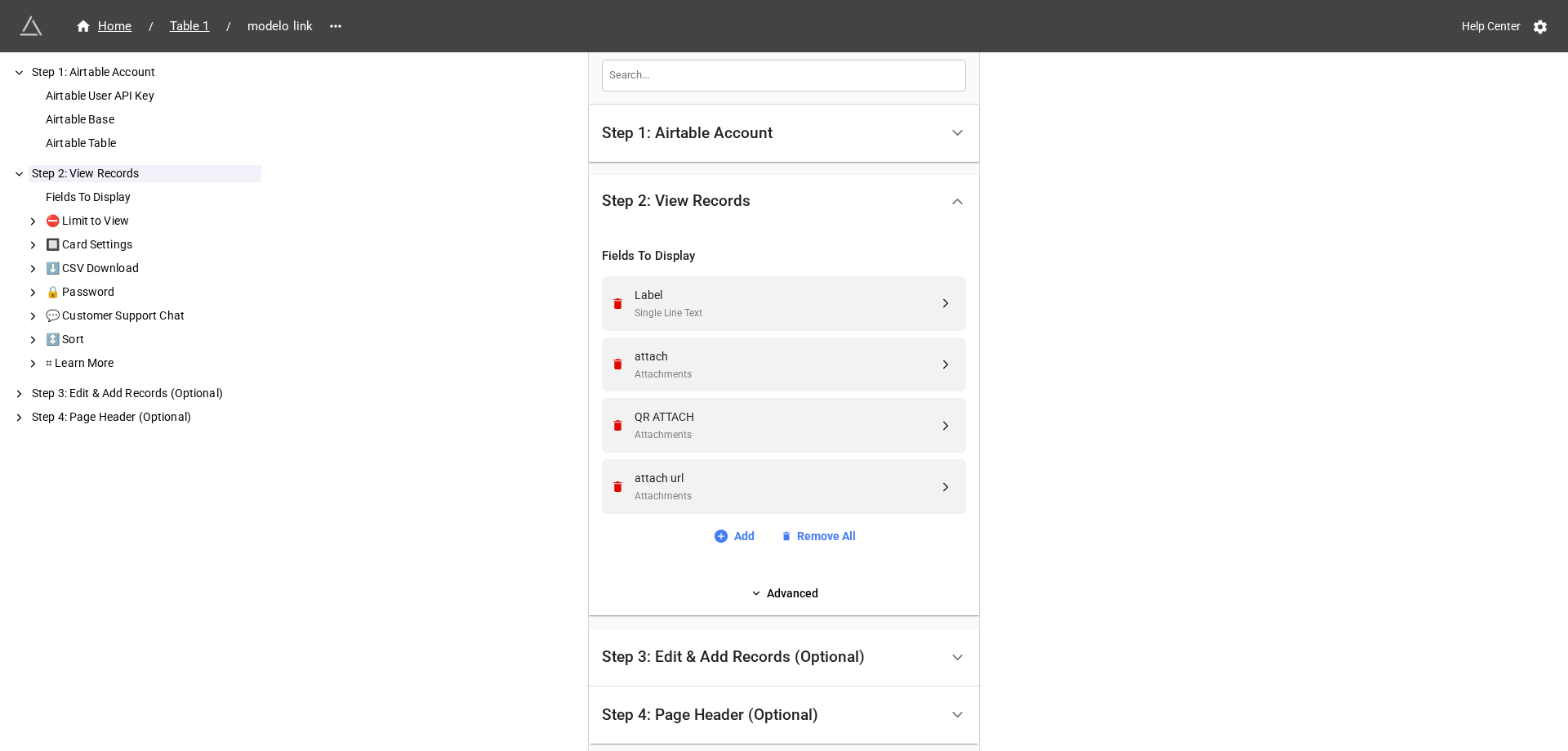
scroll to position [164, 0]
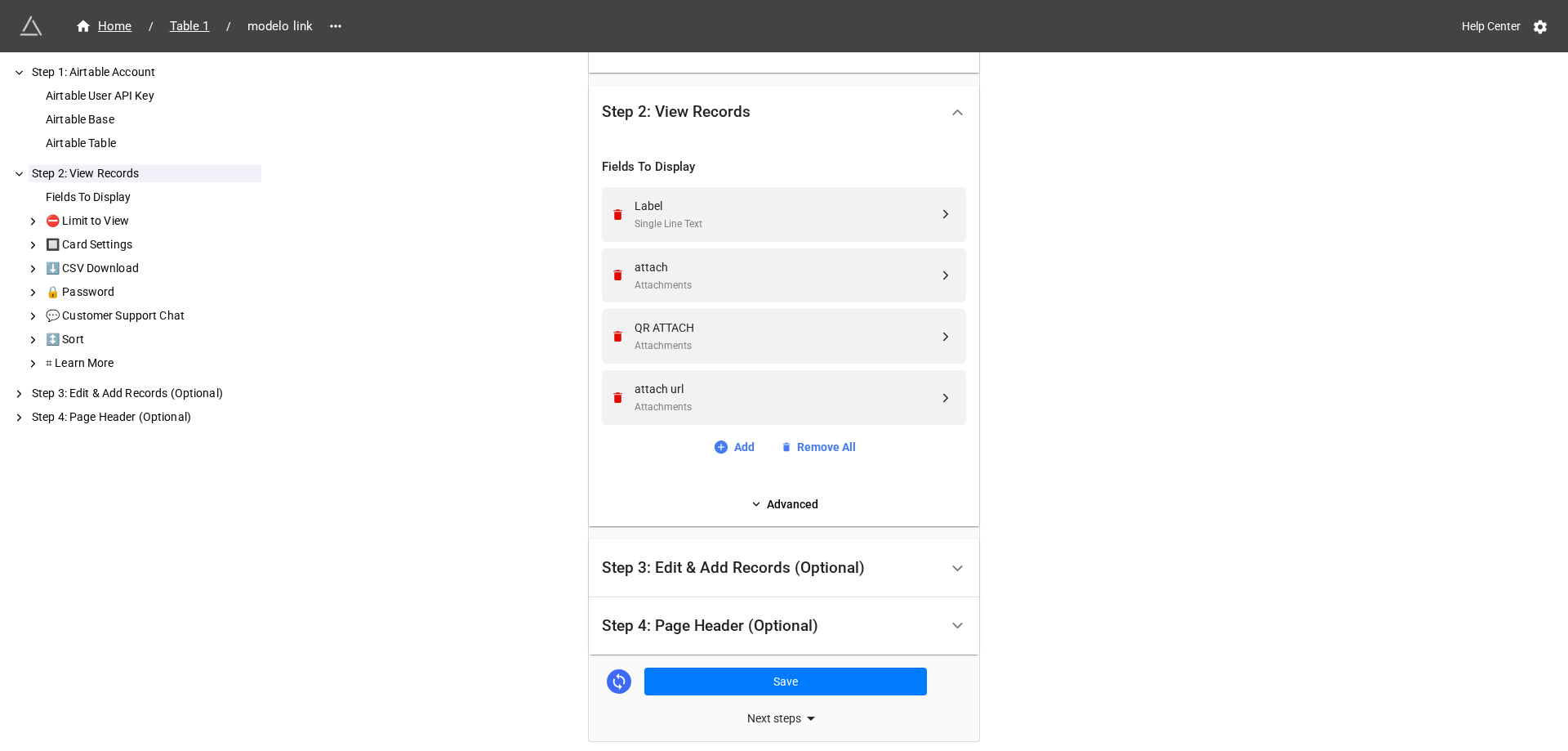
click at [900, 566] on div "Step 3: Edit & Add Records (Optional)" at bounding box center [771, 567] width 337 height 38
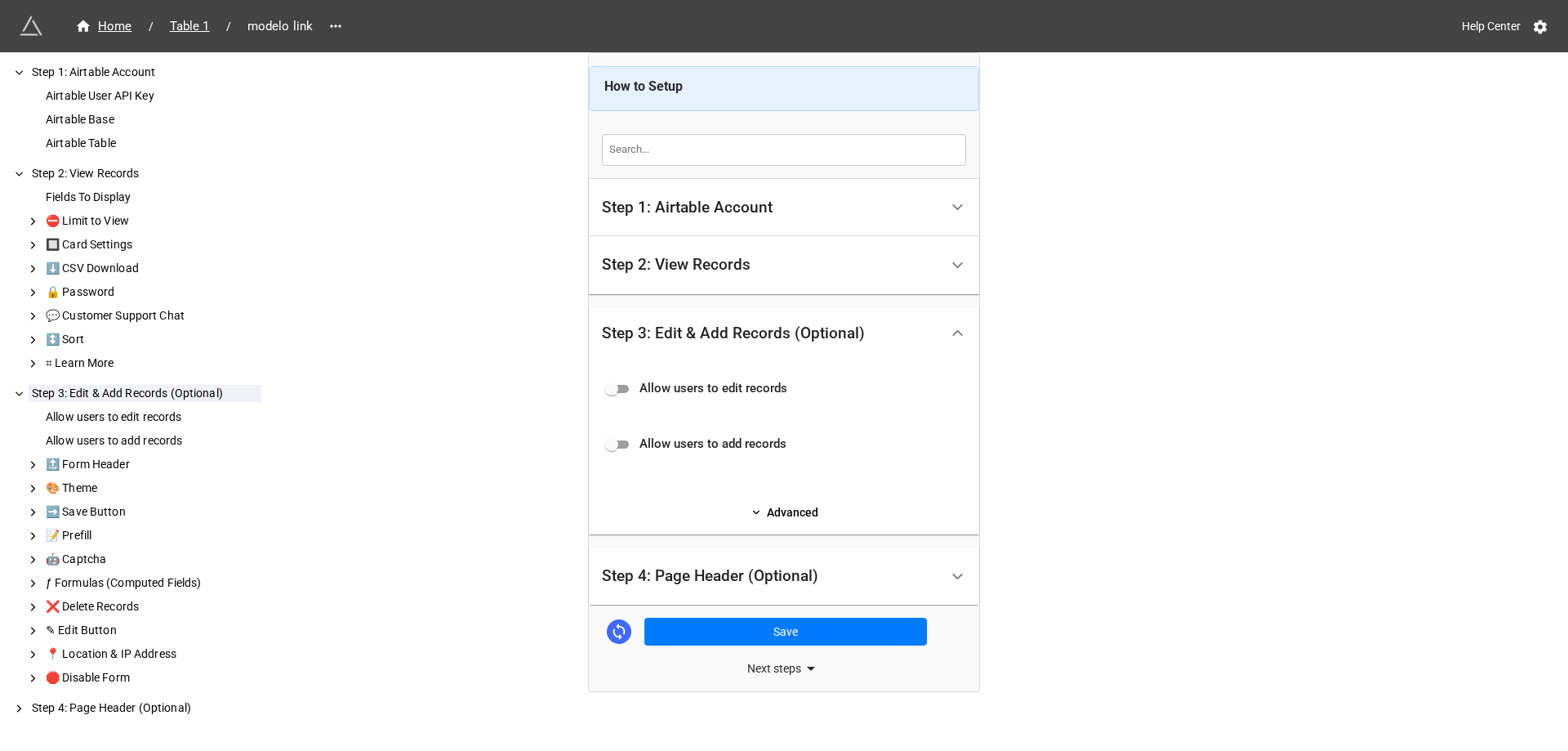
click at [855, 208] on div "Step 1: Airtable Account" at bounding box center [771, 207] width 337 height 38
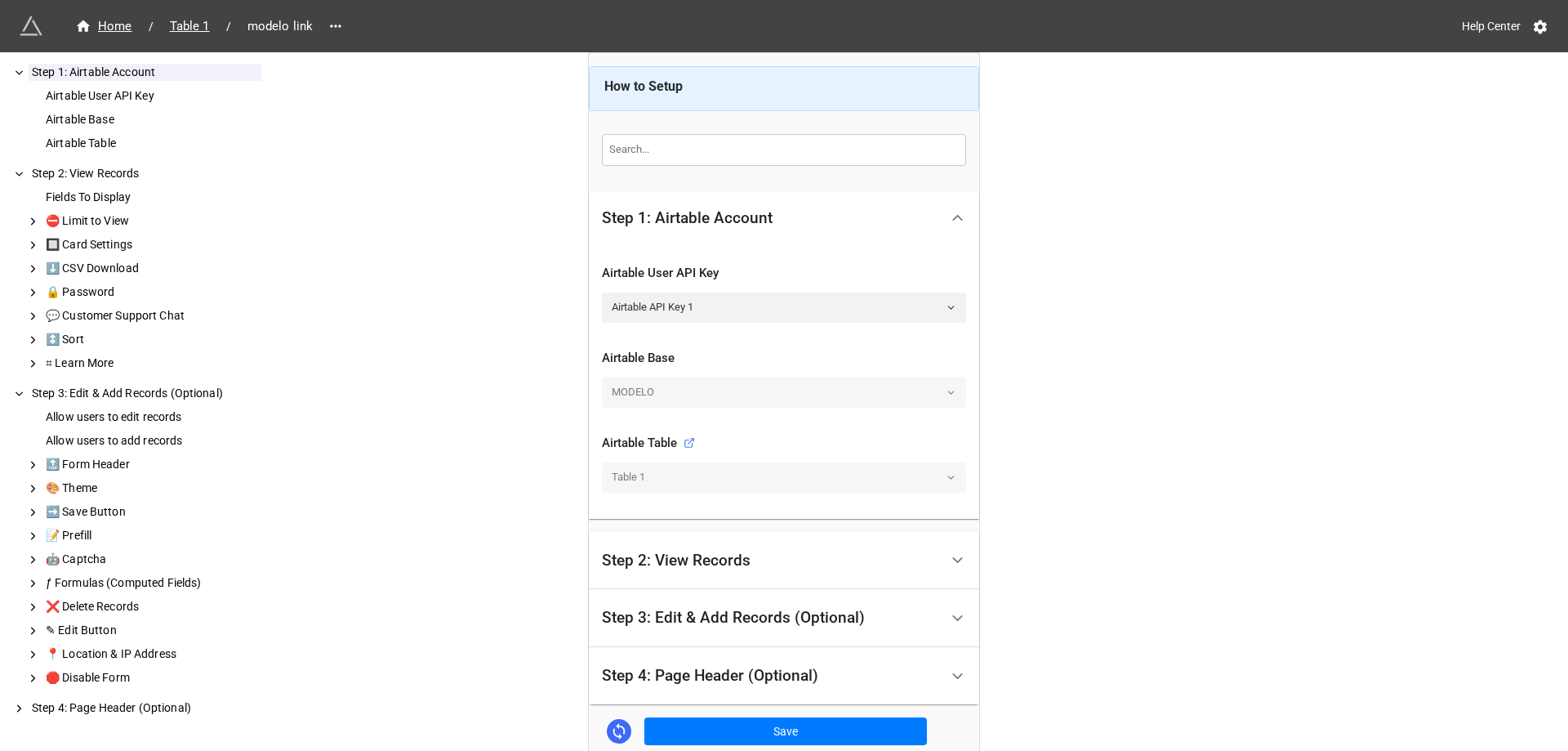
drag, startPoint x: 711, startPoint y: 574, endPoint x: 722, endPoint y: 566, distance: 13.6
click at [712, 572] on div "Step 2: View Records" at bounding box center [771, 561] width 337 height 38
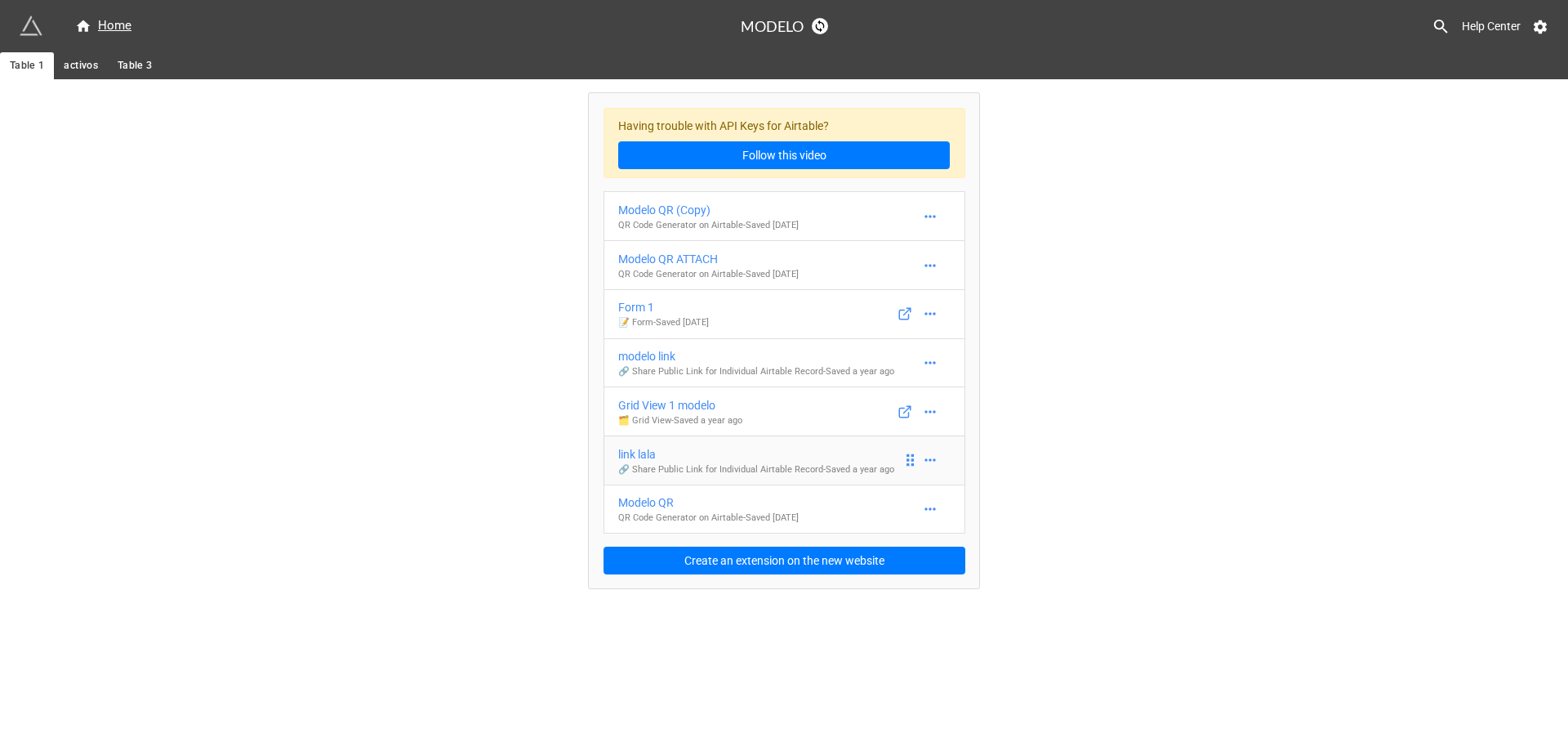
click at [822, 448] on div "link lala" at bounding box center [756, 454] width 276 height 18
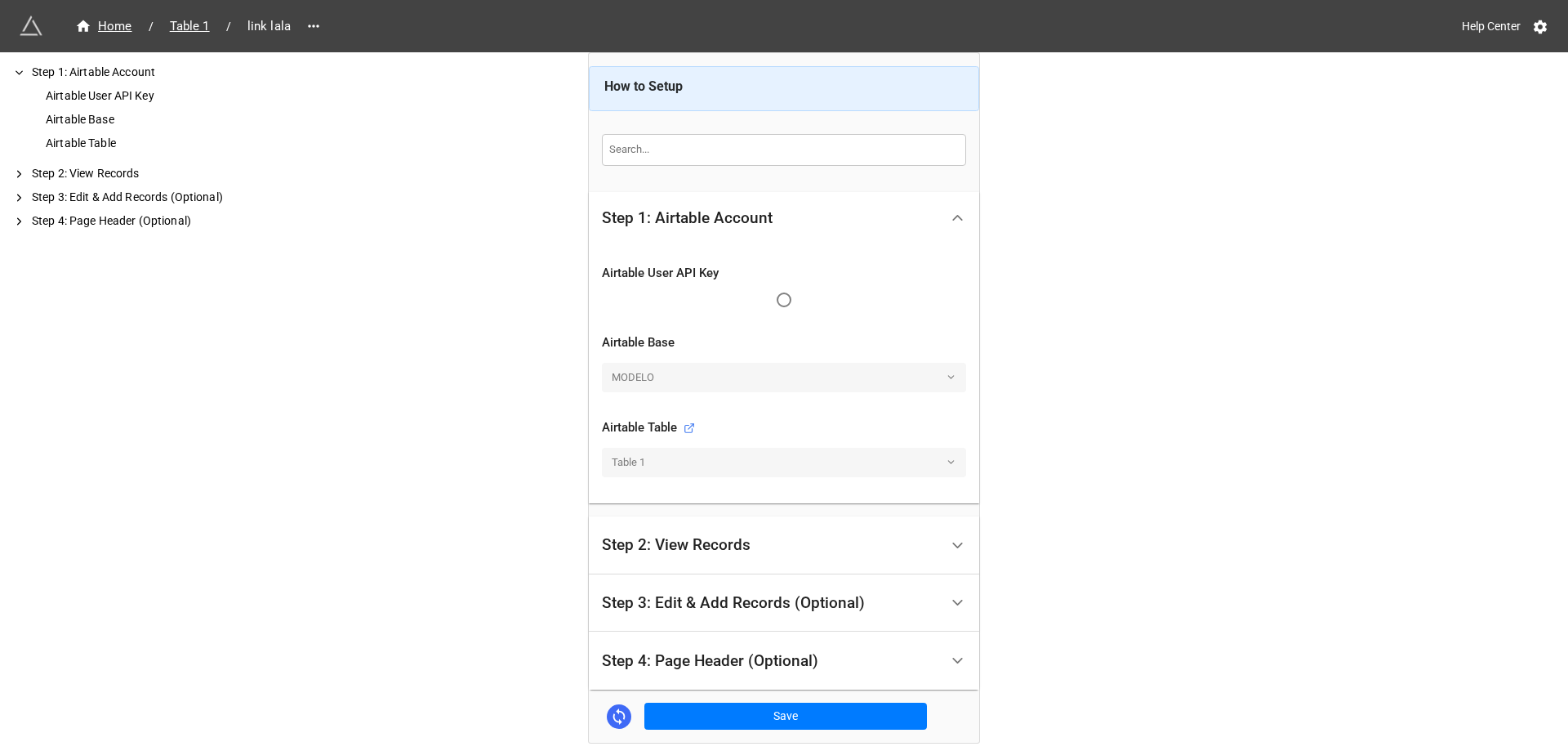
click at [809, 543] on div "Step 2: View Records" at bounding box center [771, 545] width 337 height 38
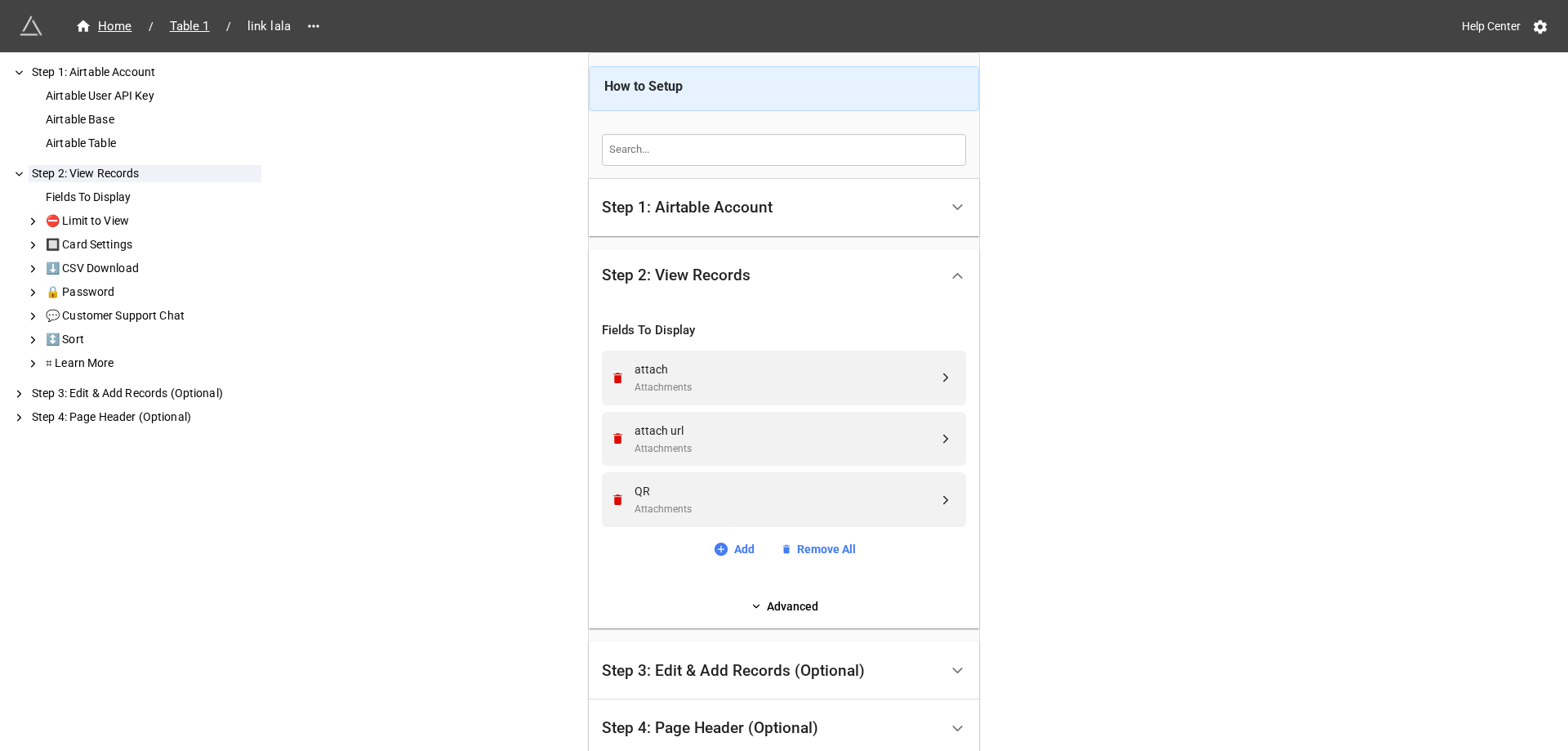
click at [822, 665] on div "Step 3: Edit & Add Records (Optional)" at bounding box center [733, 670] width 262 height 17
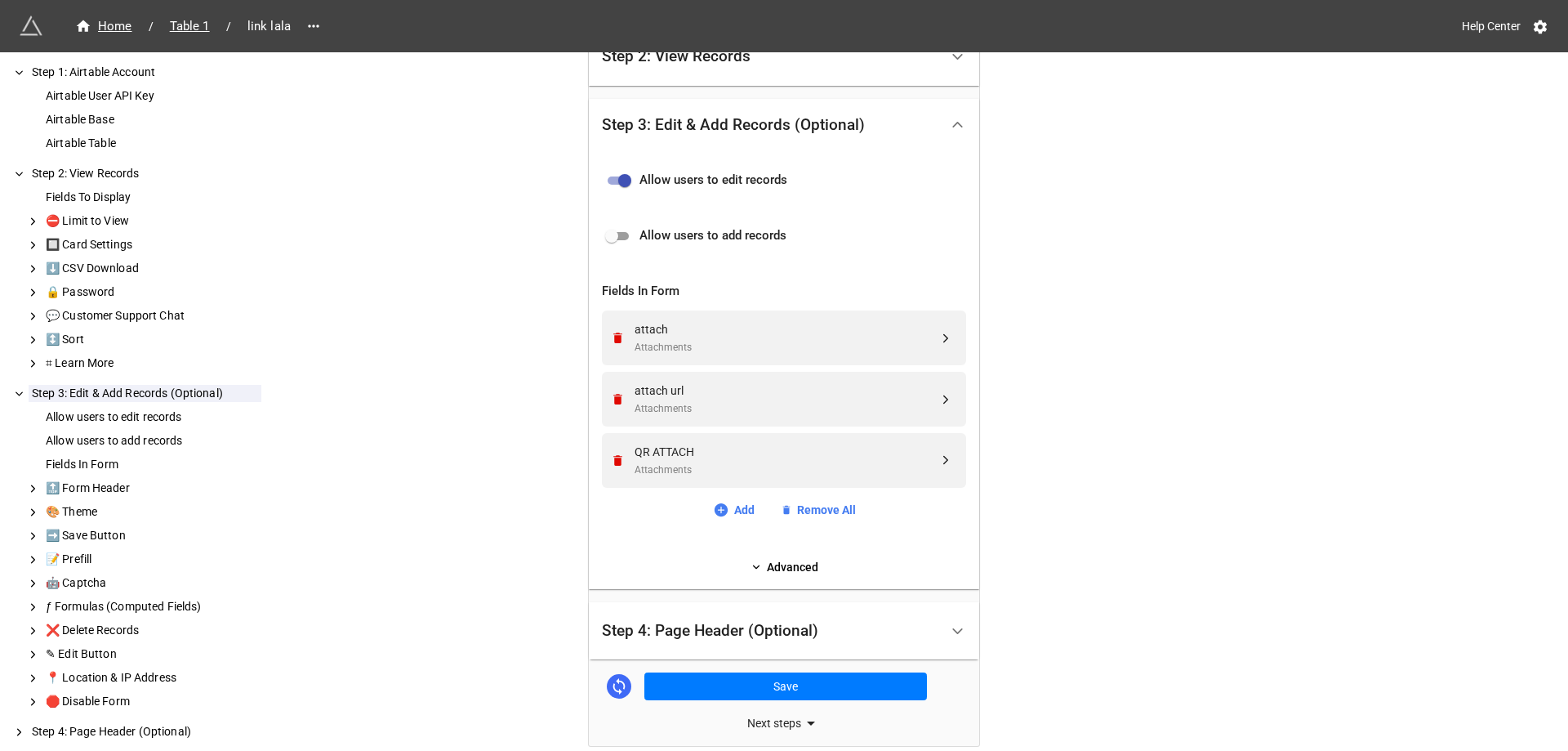
scroll to position [245, 0]
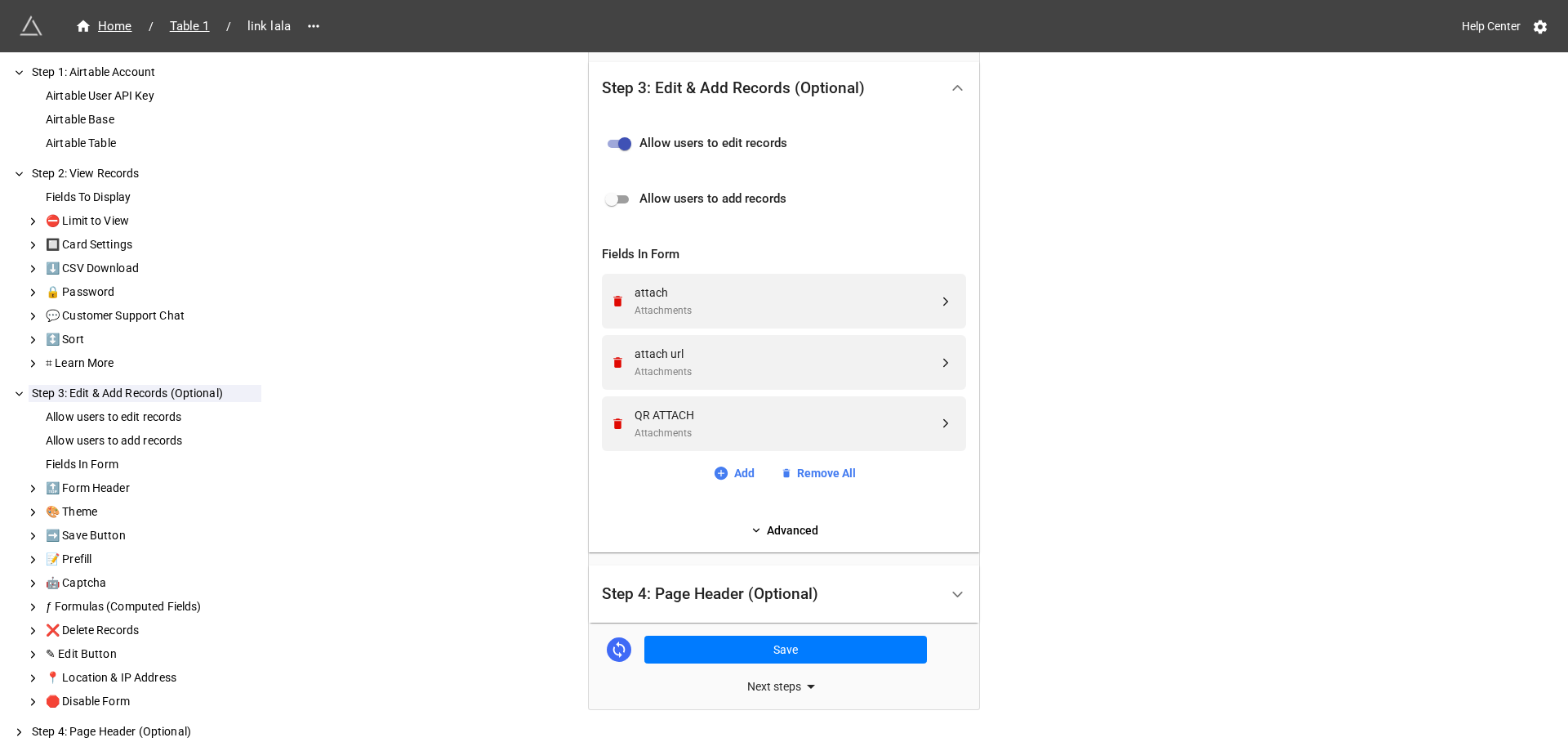
click at [827, 590] on div "Step 4: Page Header (Optional)" at bounding box center [771, 594] width 337 height 38
